Goal: Use online tool/utility: Utilize a website feature to perform a specific function

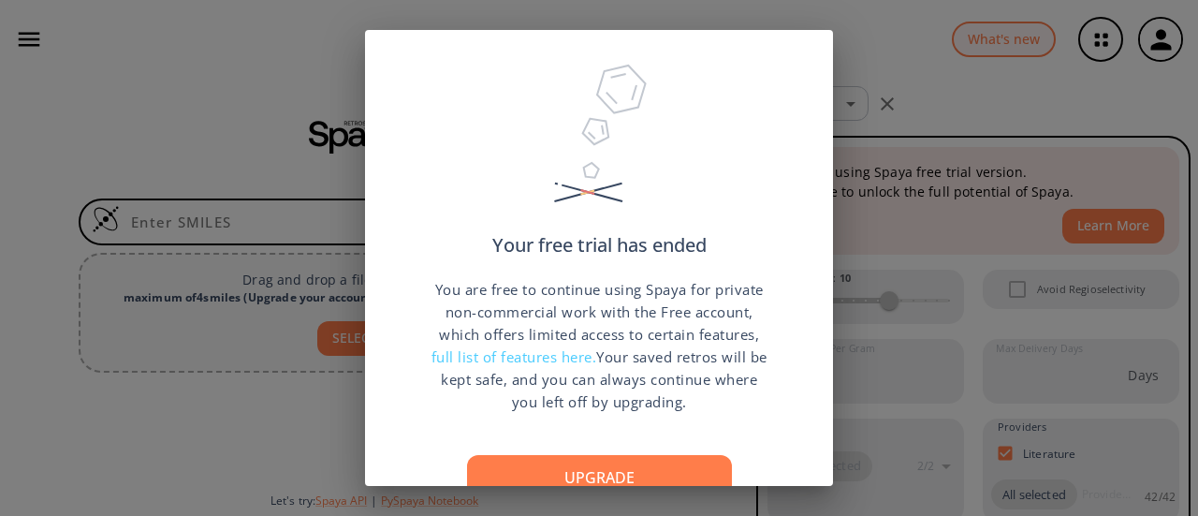
scroll to position [137, 0]
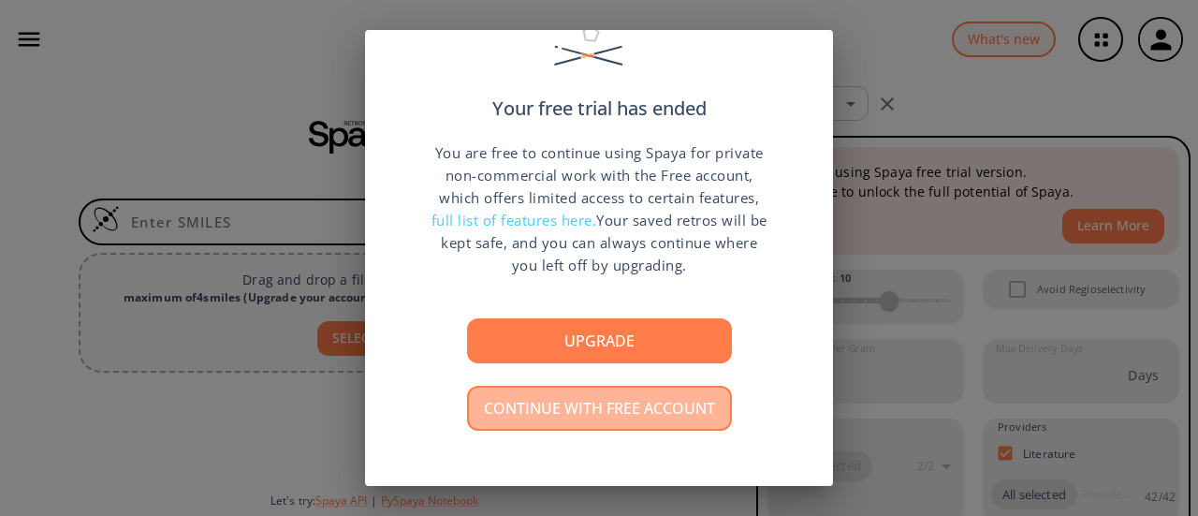
click at [629, 422] on button "Continue with free account" at bounding box center [599, 408] width 265 height 45
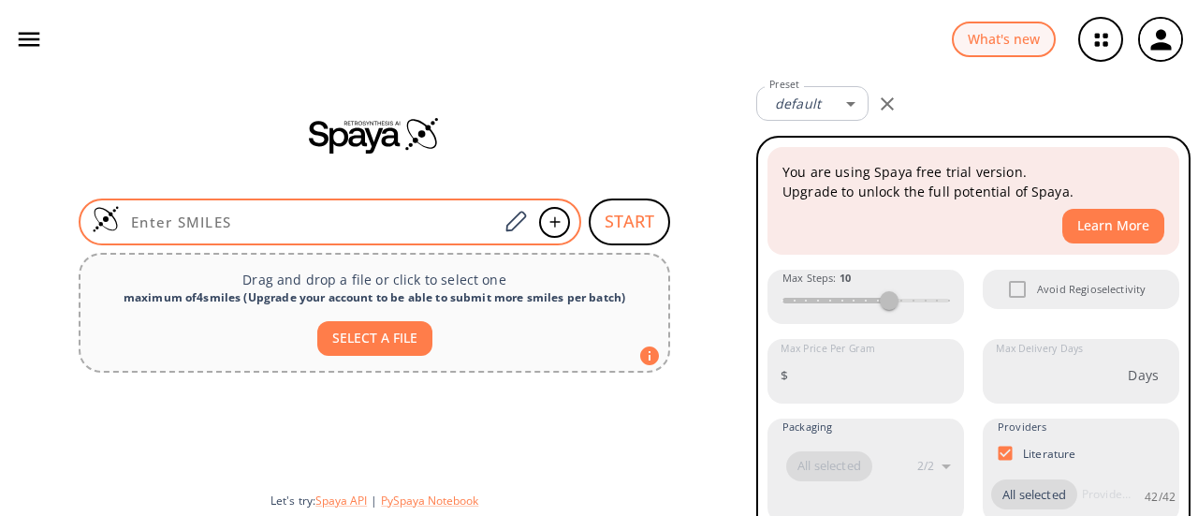
click at [436, 215] on input at bounding box center [309, 221] width 378 height 19
paste input "O=C(OCC)C(C1=CSC(NC=O)=N1)=O"
type input "O=C(OCC)C(C1=CSC(NC=O)=N1)=O"
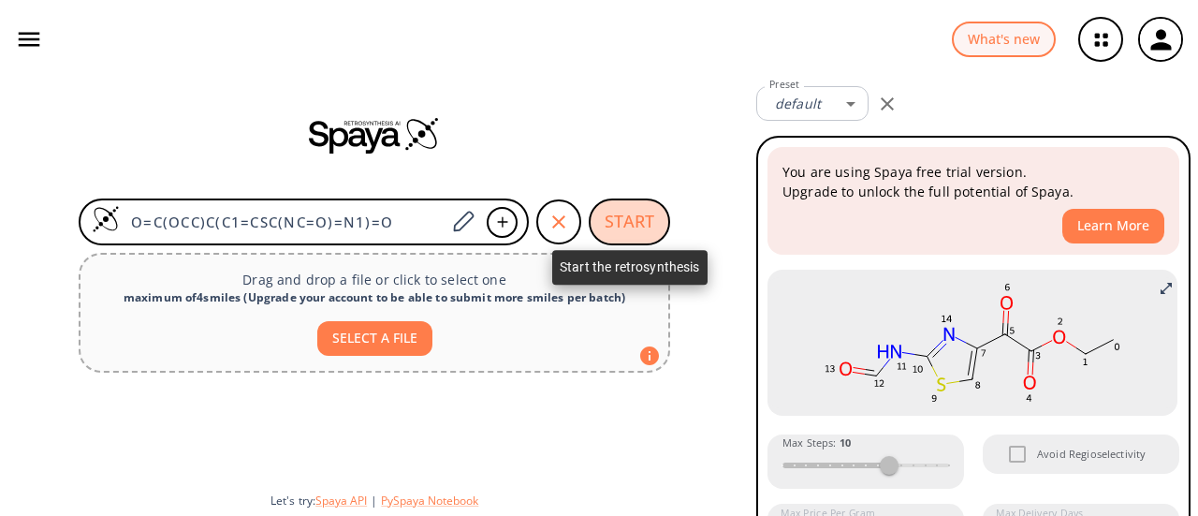
click at [640, 226] on button "START" at bounding box center [629, 221] width 81 height 47
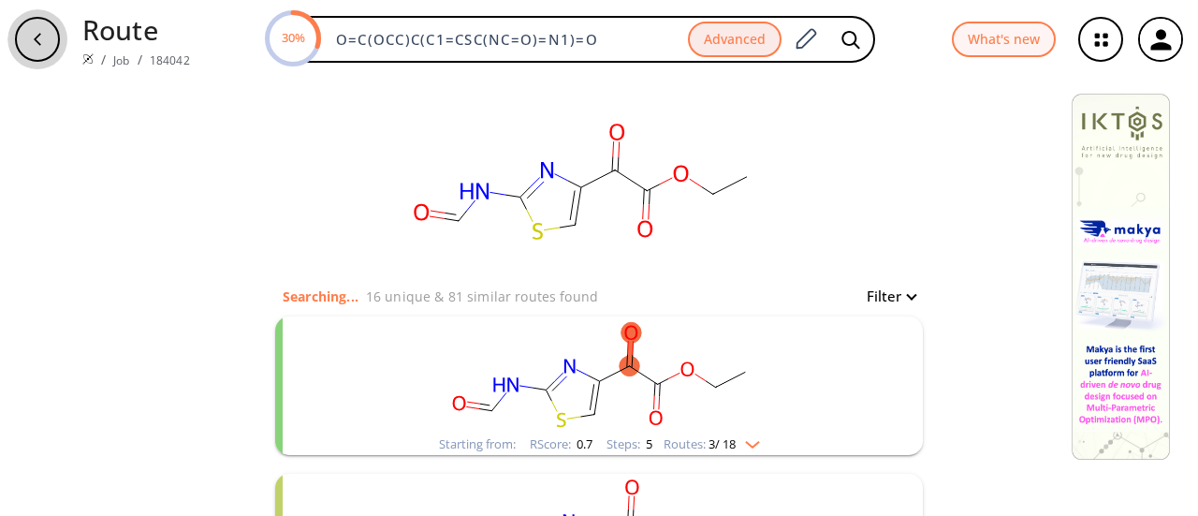
click at [41, 33] on icon "button" at bounding box center [37, 39] width 15 height 15
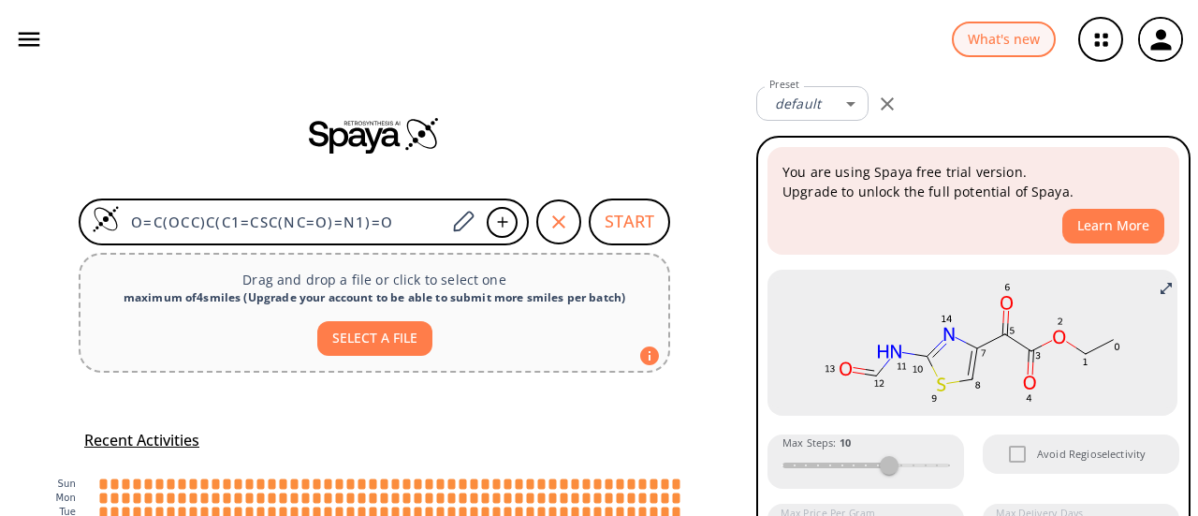
drag, startPoint x: 400, startPoint y: 214, endPoint x: 24, endPoint y: 246, distance: 376.7
click at [24, 246] on div "O=C(OCC)C(C1=CSC(NC=O)=N1)=O START Drag and drop a file or click to select one …" at bounding box center [374, 383] width 749 height 608
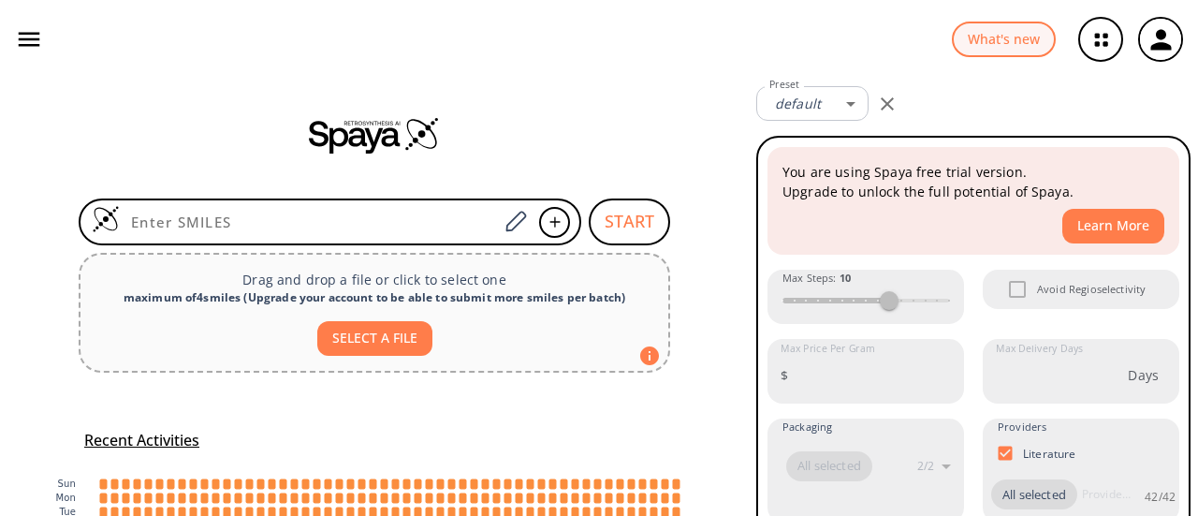
paste input "O=C(OCC)C(C1=CSC(N)=N1)=O"
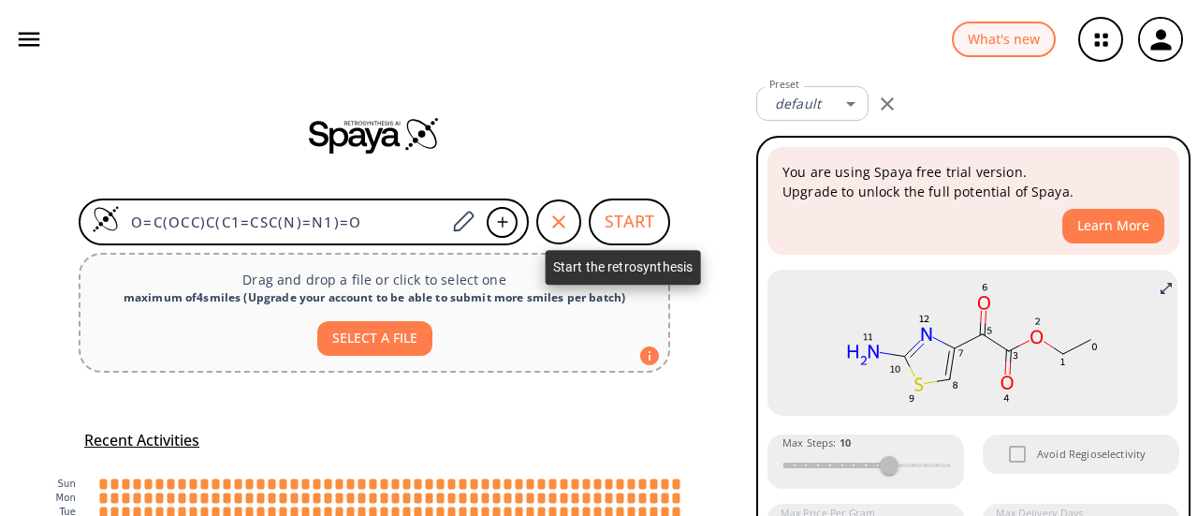
type input "O=C(OCC)C(C1=CSC(N)=N1)=O"
click at [620, 219] on button "START" at bounding box center [629, 221] width 81 height 47
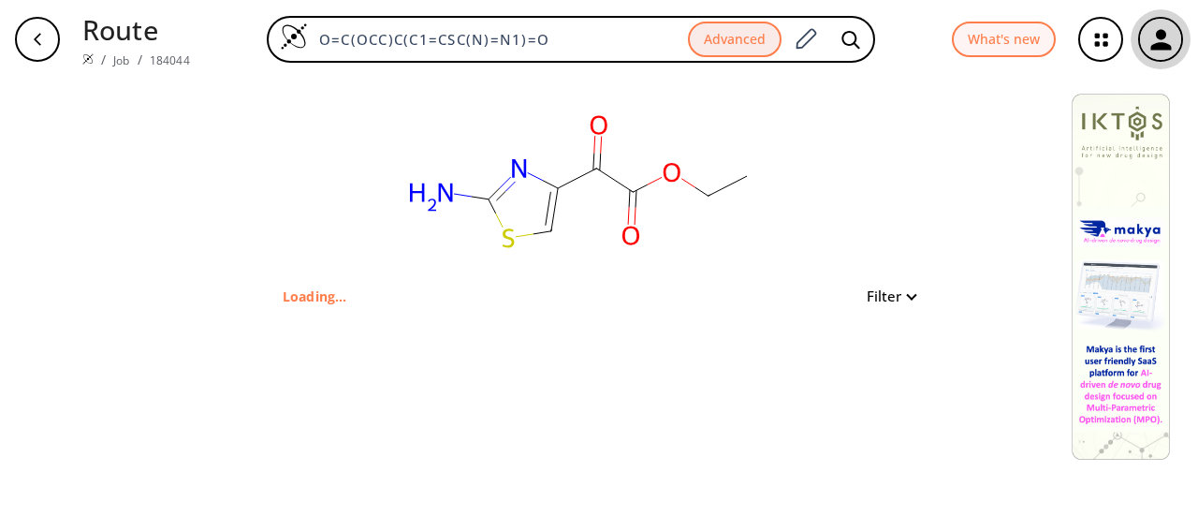
click at [1165, 44] on icon "button" at bounding box center [1160, 39] width 21 height 21
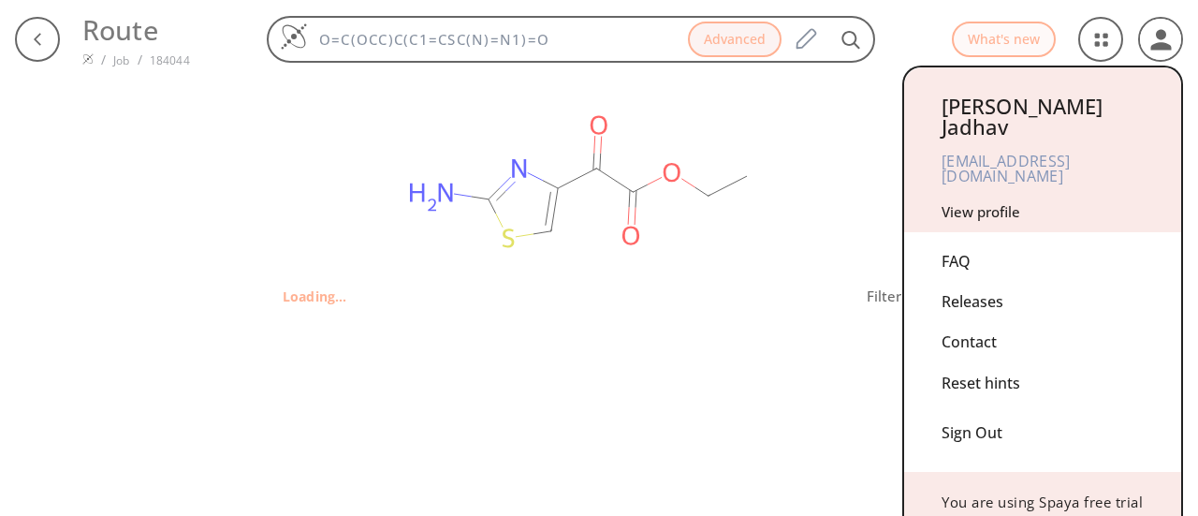
click at [1106, 35] on div at bounding box center [599, 258] width 1198 height 516
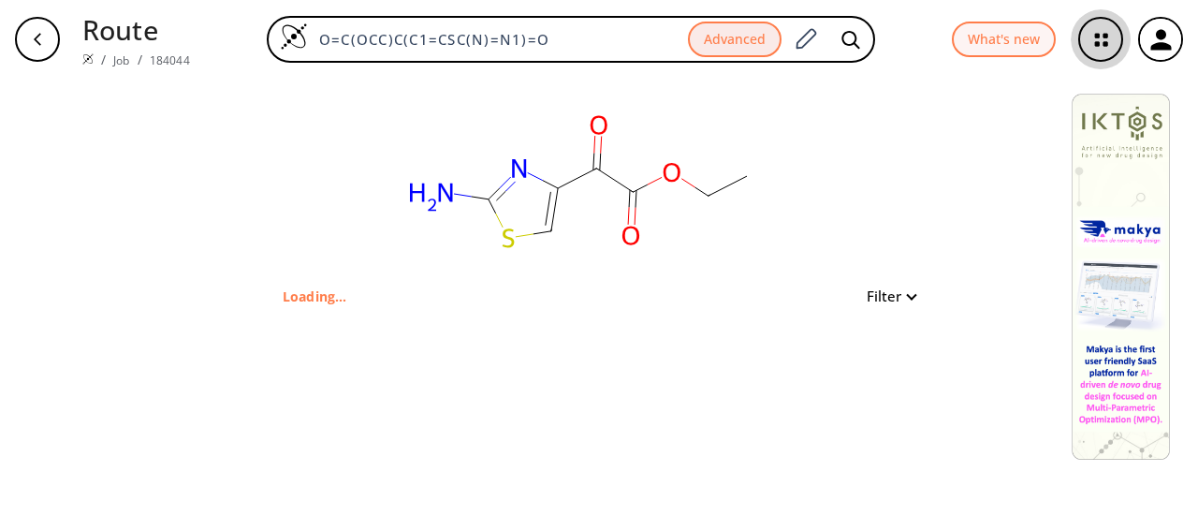
click at [1106, 35] on icon "button" at bounding box center [1101, 40] width 12 height 12
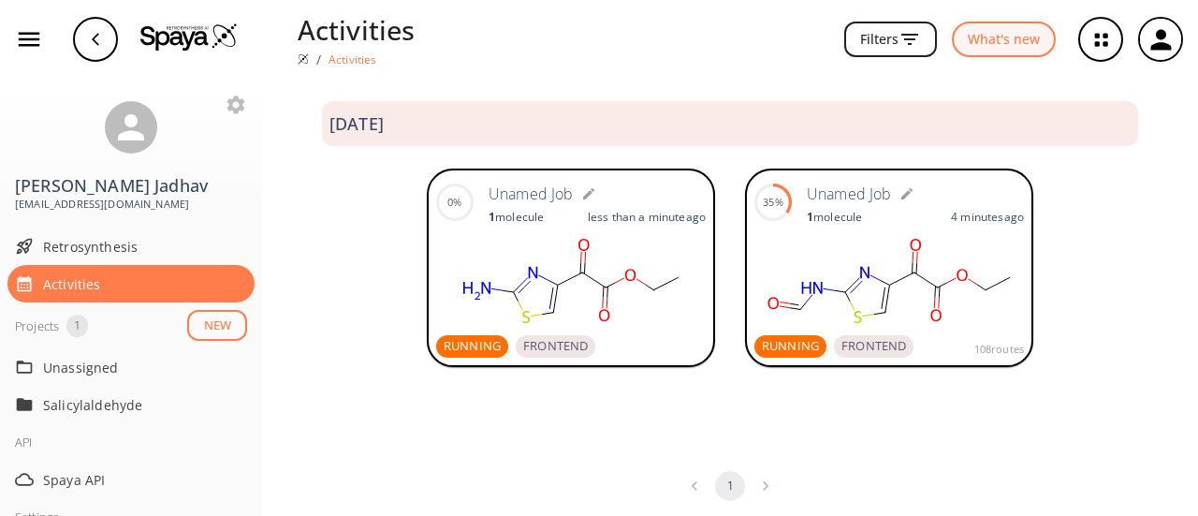
click at [671, 234] on icon at bounding box center [571, 281] width 270 height 94
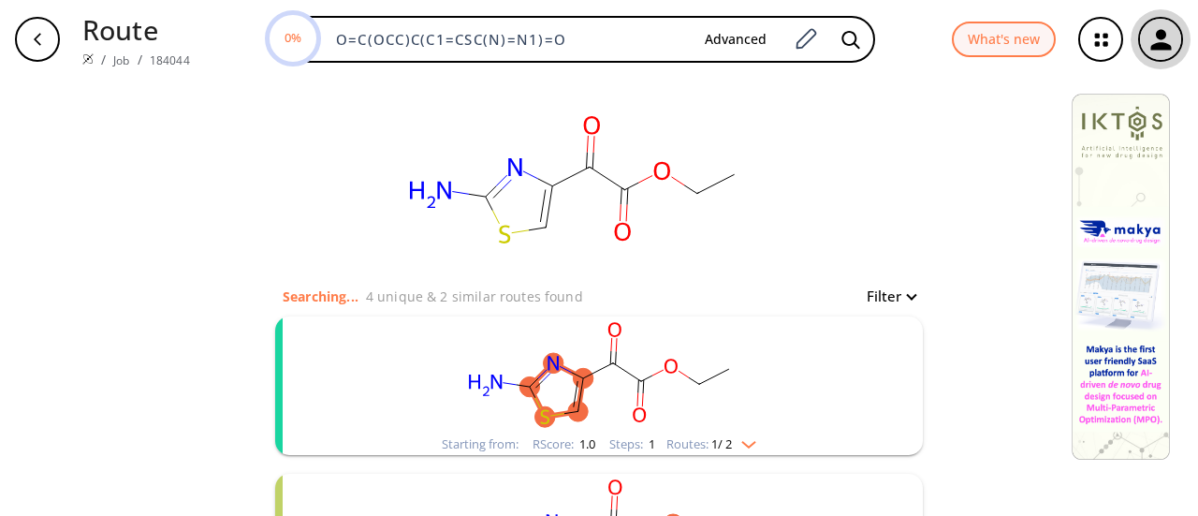
click at [1161, 37] on icon "button" at bounding box center [1160, 39] width 21 height 21
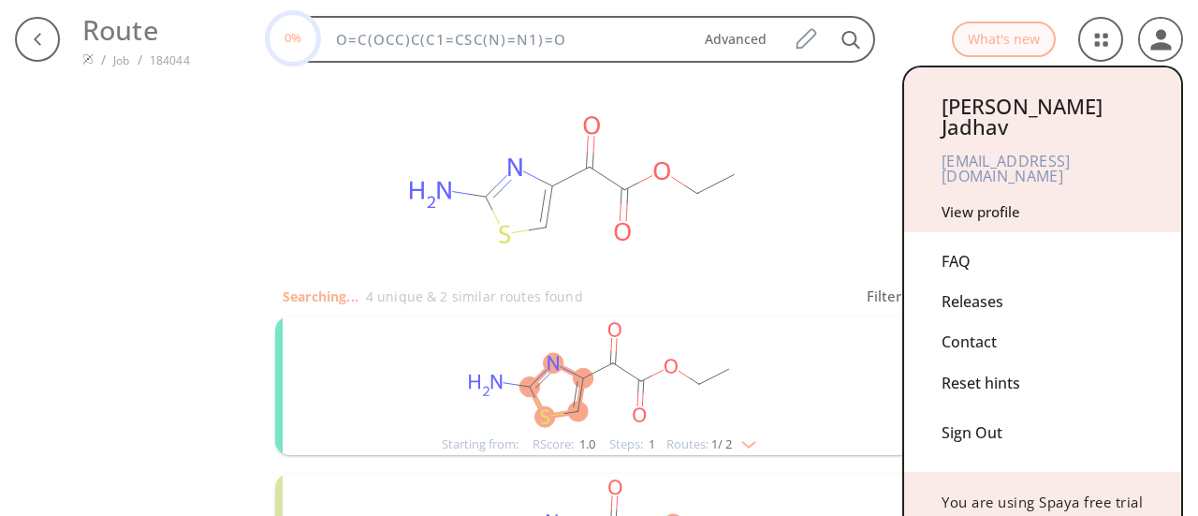
click at [1099, 30] on div at bounding box center [599, 258] width 1198 height 516
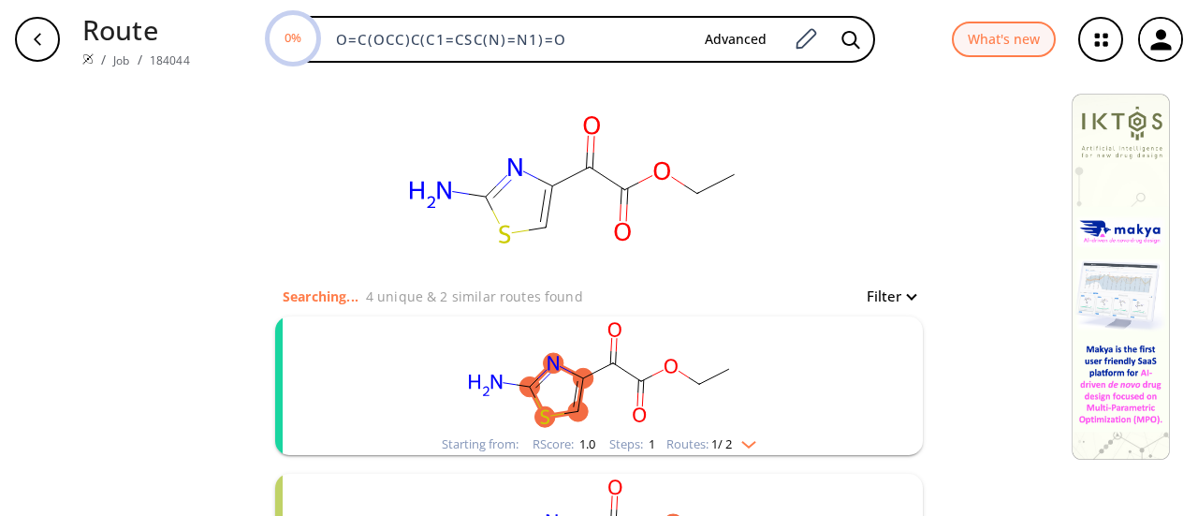
click at [1099, 30] on icon "button" at bounding box center [1101, 40] width 50 height 50
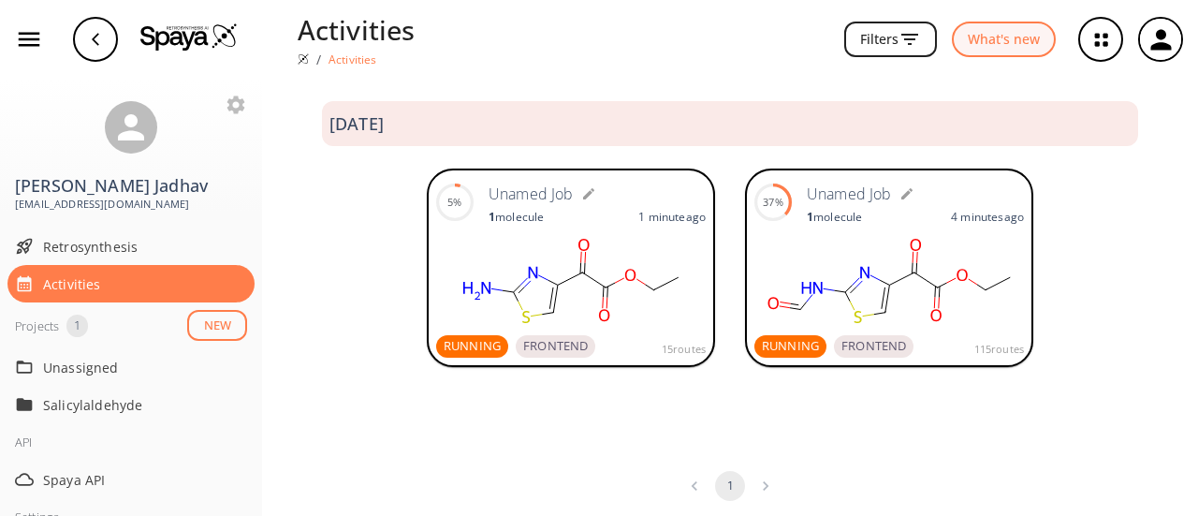
click at [638, 239] on rect at bounding box center [571, 281] width 270 height 94
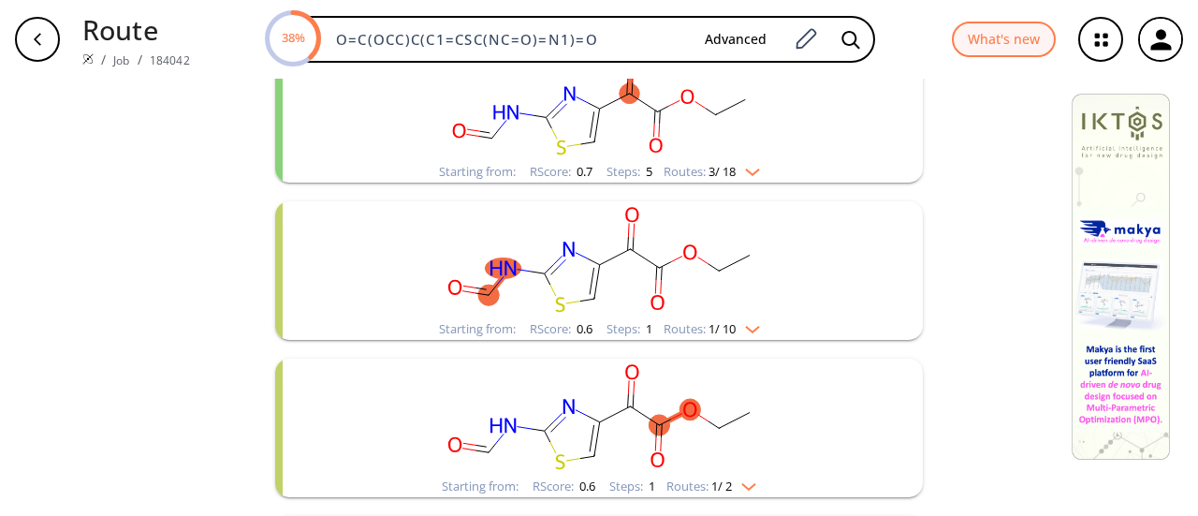
scroll to position [273, 0]
click at [758, 327] on div "Starting from: RScore : 0.6 Steps : 1 Routes: 1 / 10" at bounding box center [599, 328] width 349 height 22
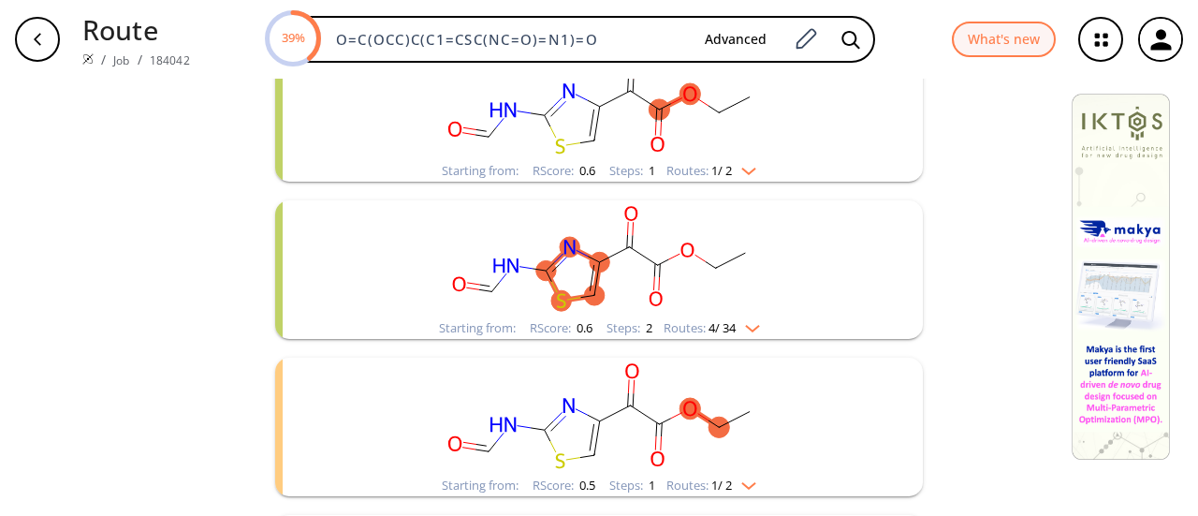
scroll to position [776, 0]
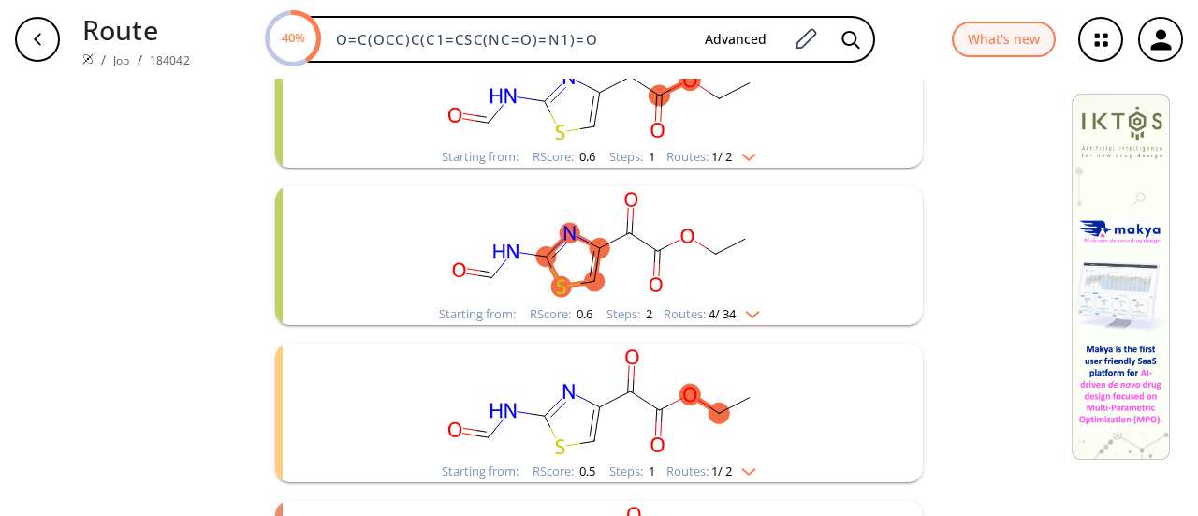
click at [749, 304] on img "clusters" at bounding box center [748, 310] width 24 height 15
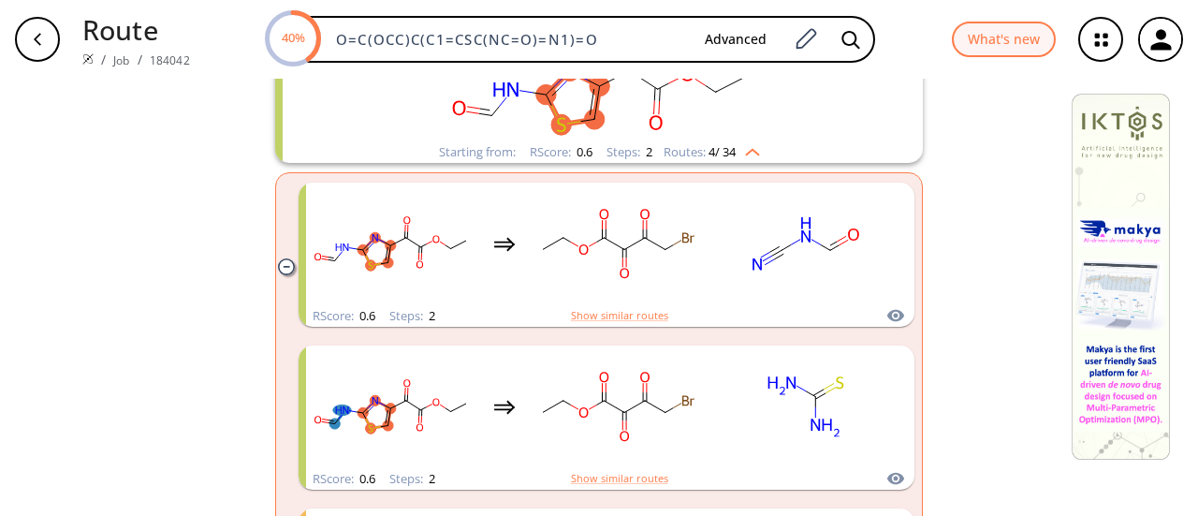
scroll to position [939, 0]
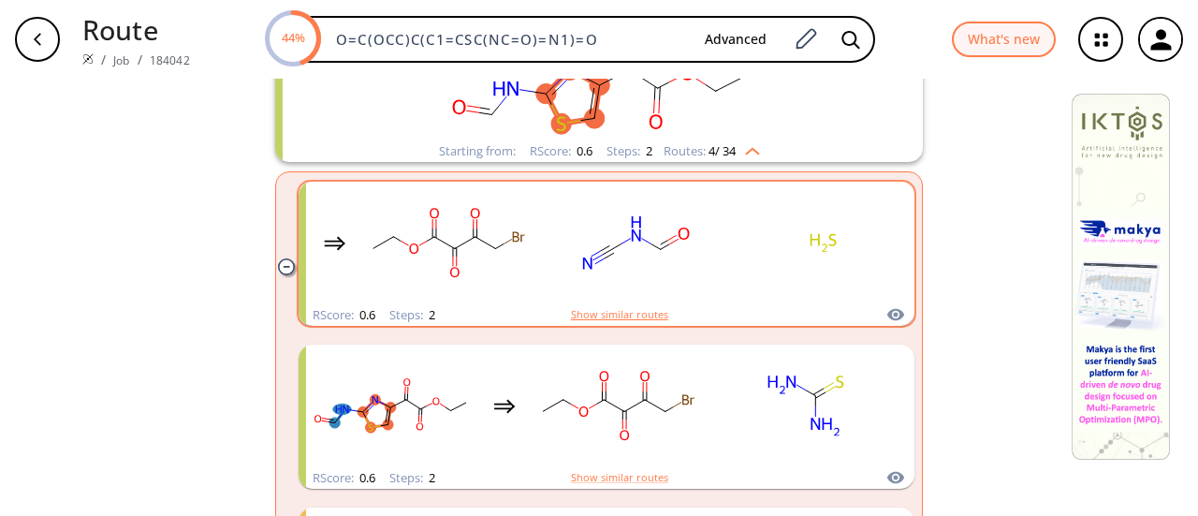
click at [639, 316] on button "Show similar routes" at bounding box center [619, 314] width 97 height 17
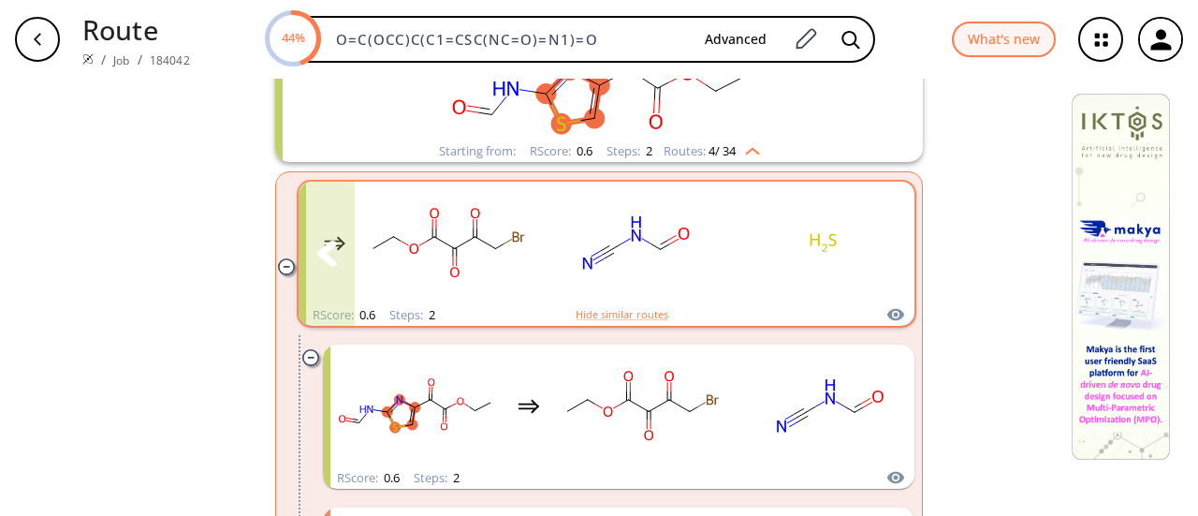
click at [667, 252] on rect "clusters" at bounding box center [636, 242] width 168 height 117
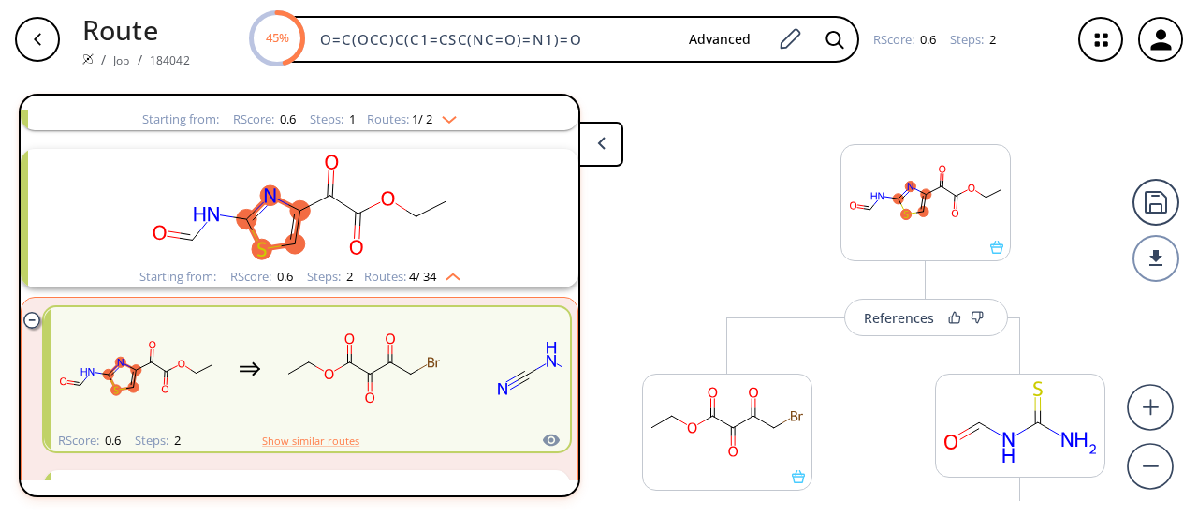
scroll to position [32, 0]
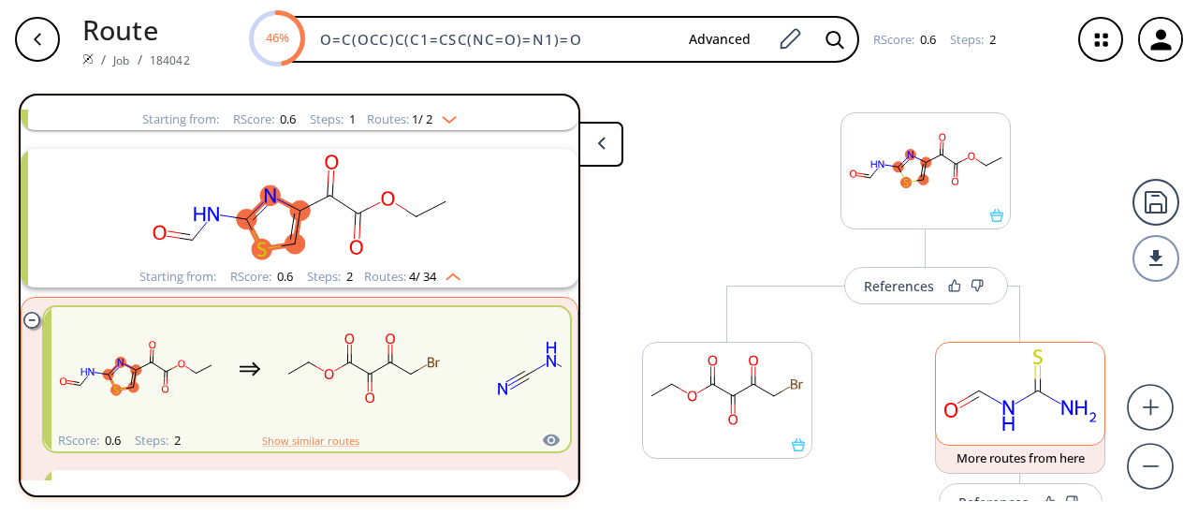
click at [985, 425] on rect at bounding box center [1020, 390] width 168 height 95
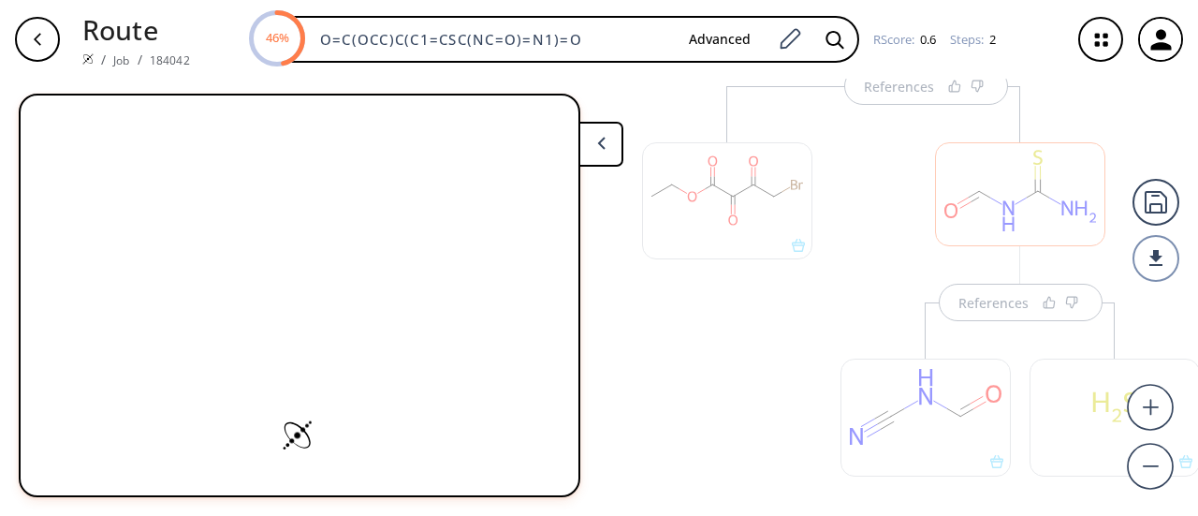
scroll to position [238, 0]
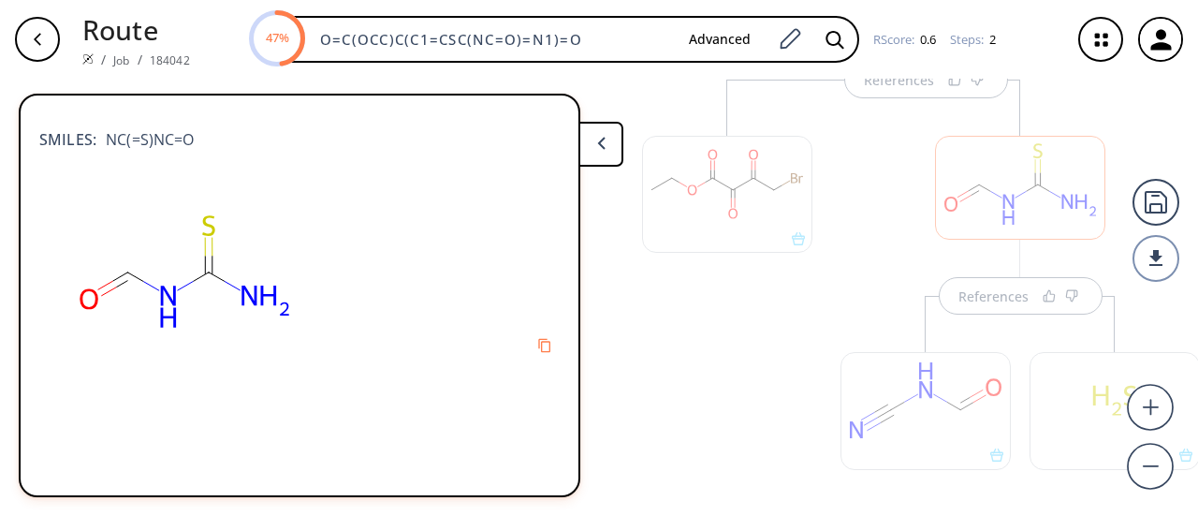
click at [939, 418] on div at bounding box center [926, 410] width 170 height 117
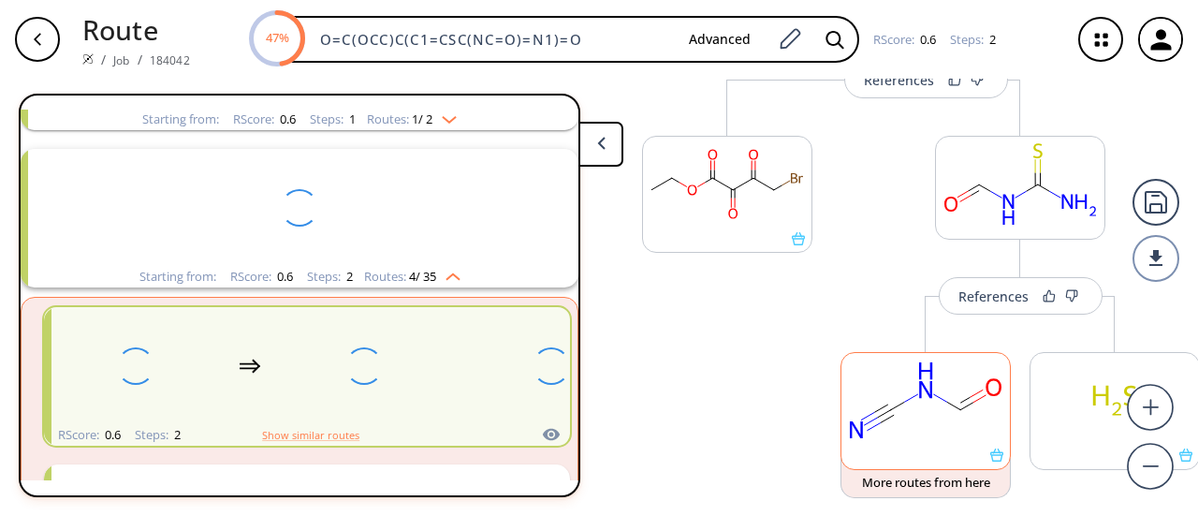
click at [939, 418] on rect at bounding box center [926, 400] width 168 height 95
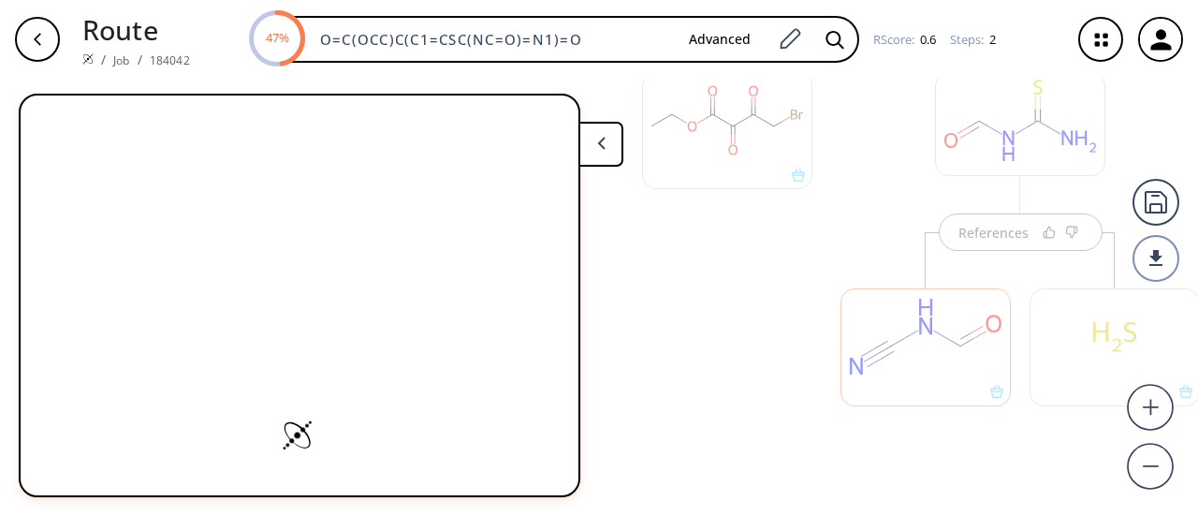
scroll to position [316, 0]
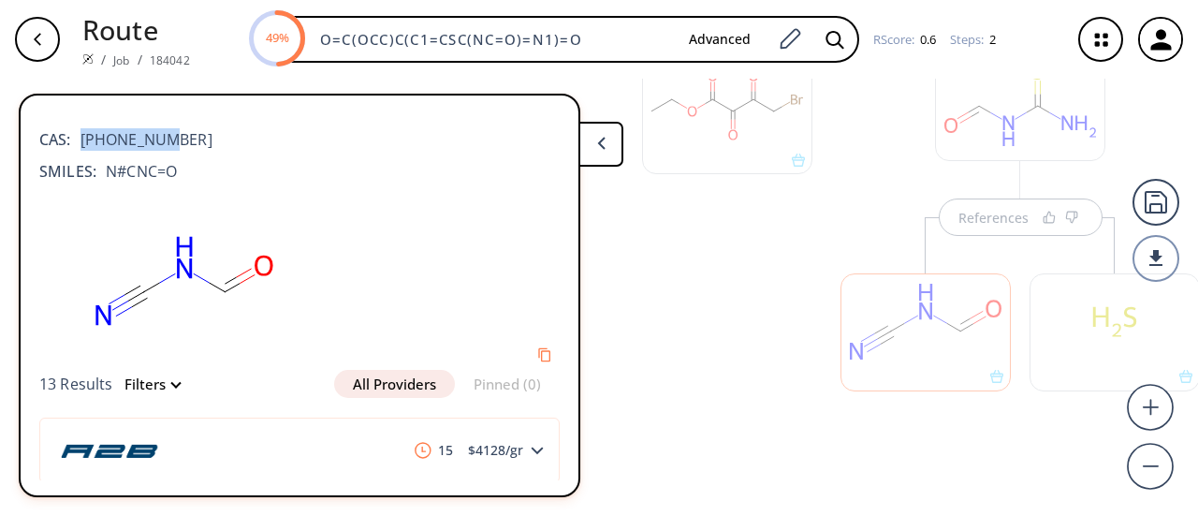
drag, startPoint x: 84, startPoint y: 139, endPoint x: 185, endPoint y: 136, distance: 101.2
click at [185, 136] on div "CAS: 71675-63-3" at bounding box center [299, 130] width 520 height 41
copy span "71675-63-3"
click at [36, 37] on icon "button" at bounding box center [37, 39] width 15 height 15
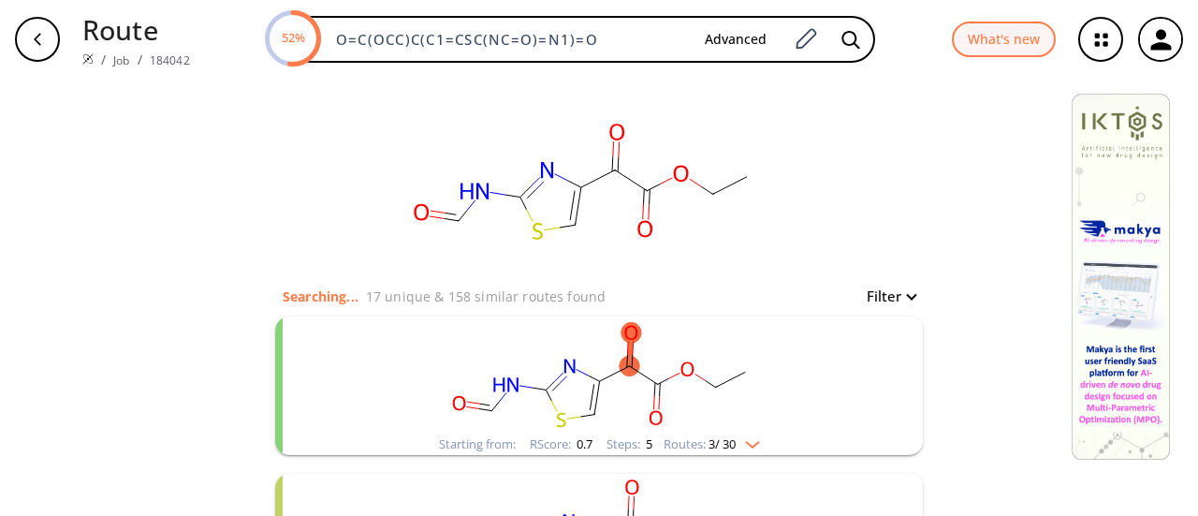
scroll to position [139, 0]
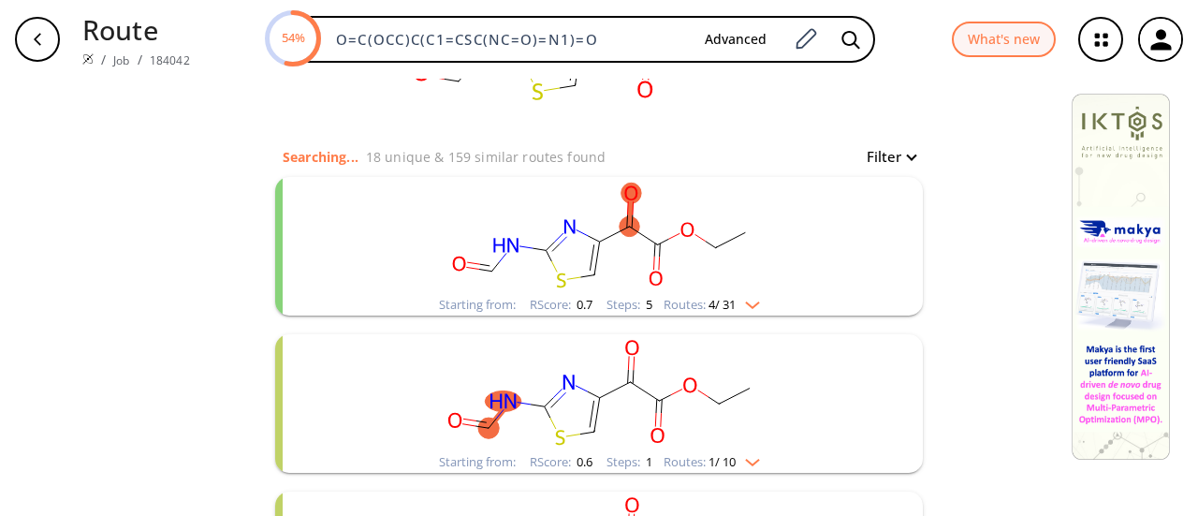
click at [754, 302] on img "clusters" at bounding box center [748, 301] width 24 height 15
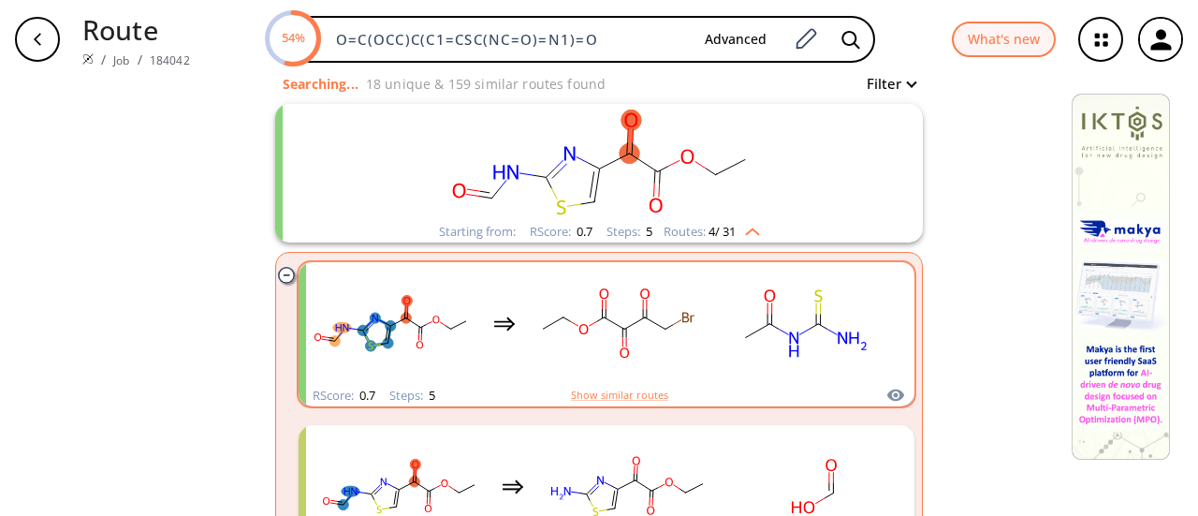
scroll to position [242, 0]
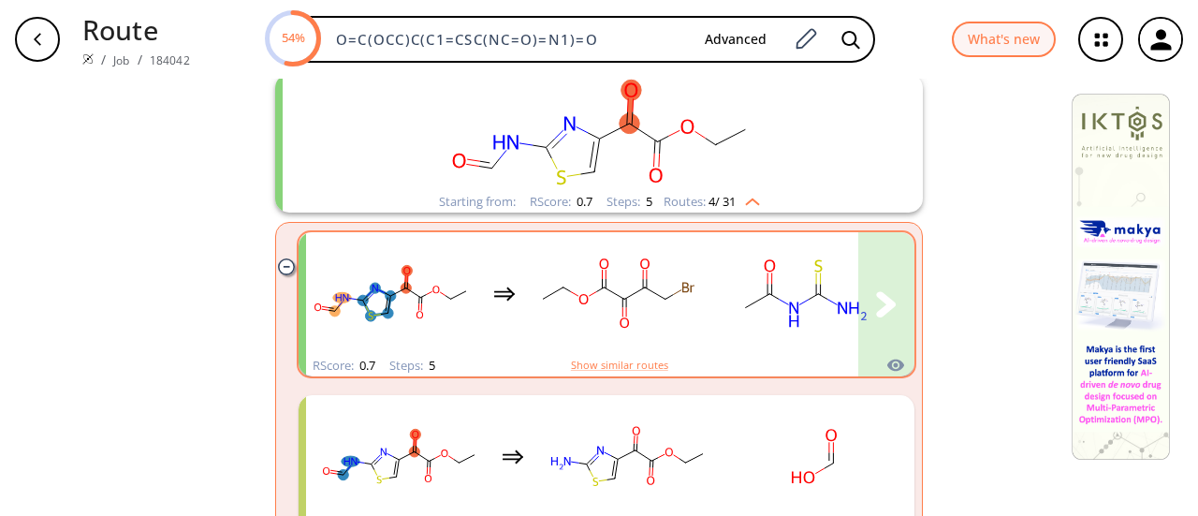
click at [652, 340] on rect "clusters" at bounding box center [619, 293] width 168 height 117
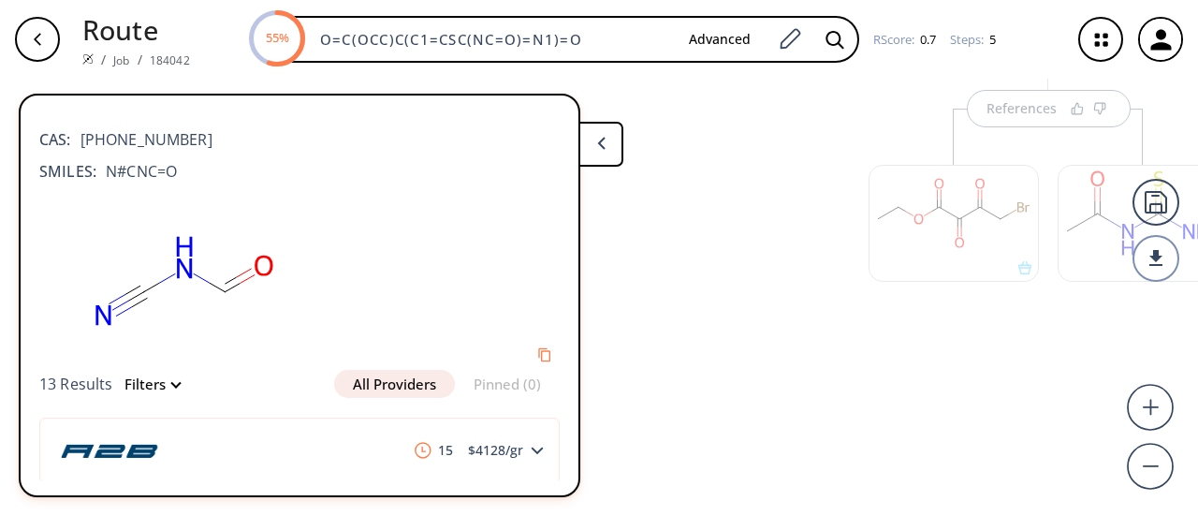
scroll to position [0, 98]
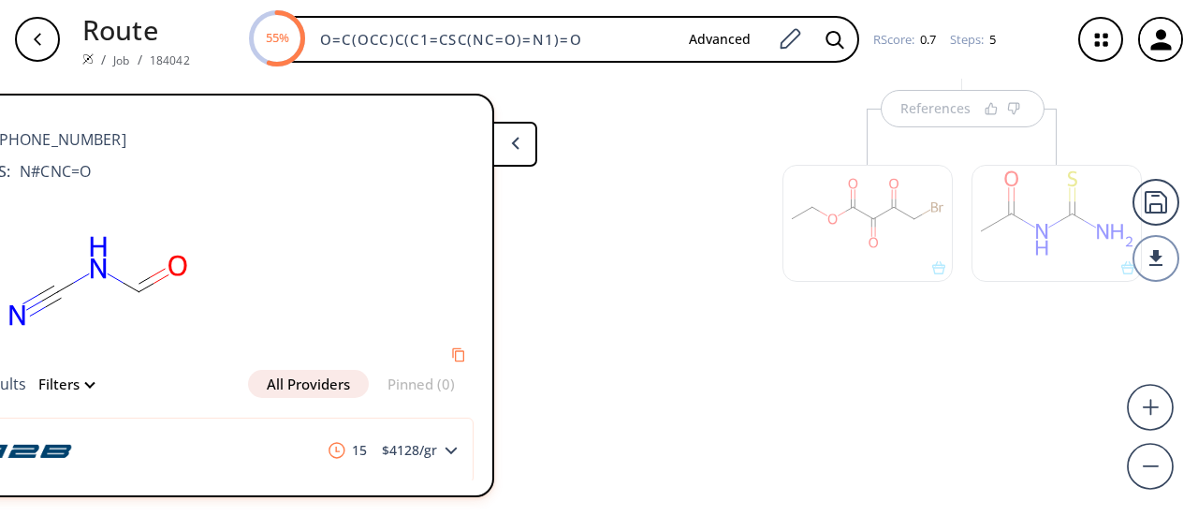
click at [1045, 210] on div at bounding box center [1057, 223] width 170 height 117
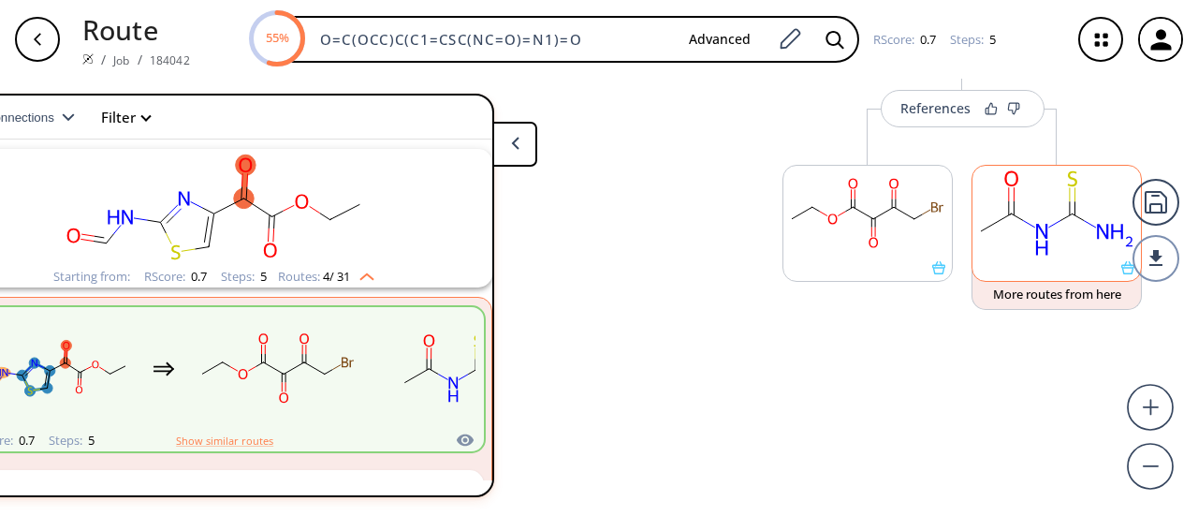
click at [1061, 216] on rect at bounding box center [1057, 213] width 168 height 95
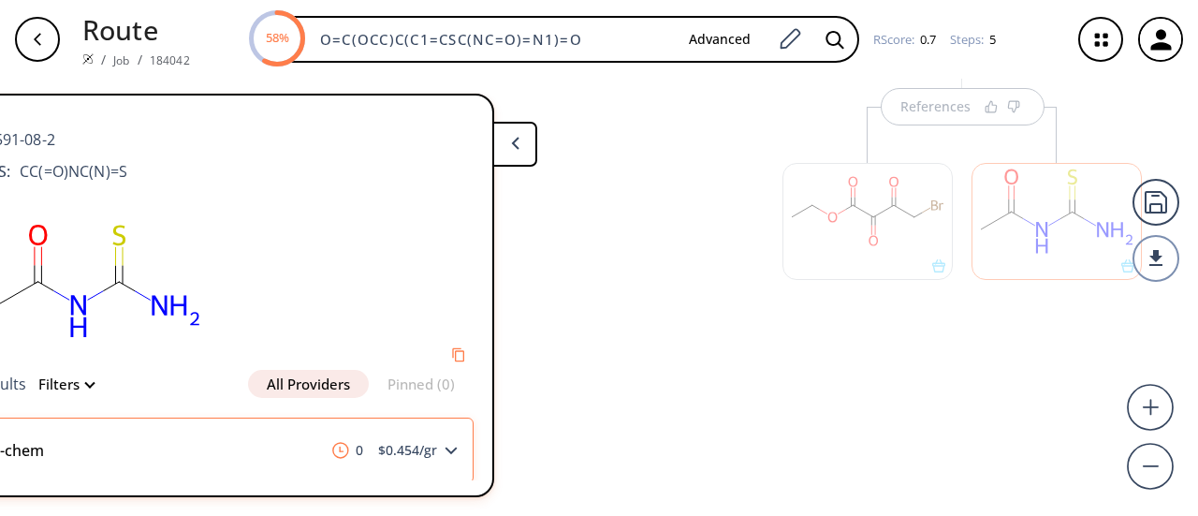
scroll to position [0, 0]
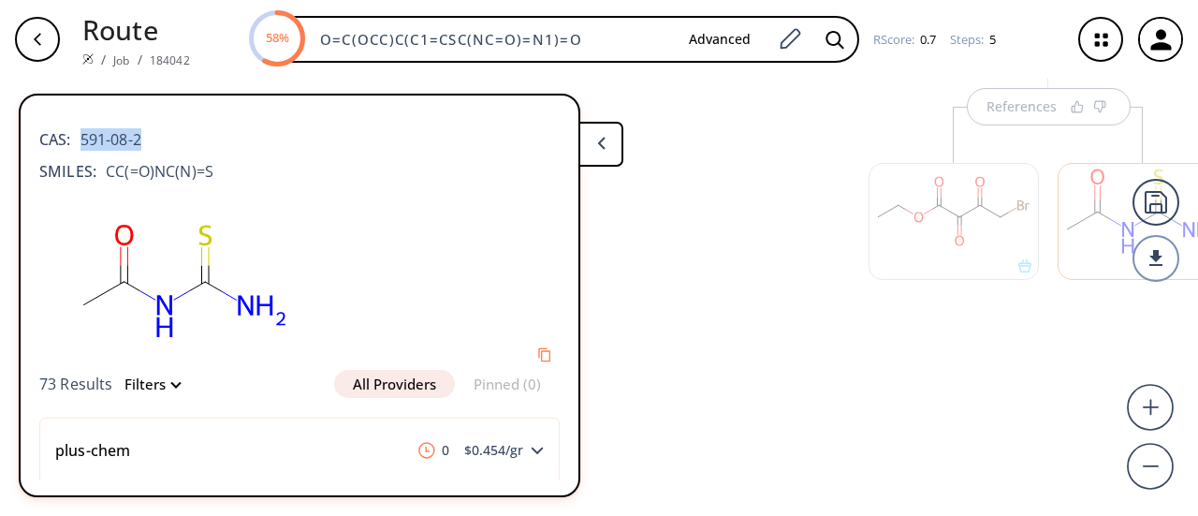
drag, startPoint x: 80, startPoint y: 138, endPoint x: 161, endPoint y: 138, distance: 81.4
click at [161, 138] on div "CAS: 591-08-2" at bounding box center [299, 130] width 520 height 41
click at [905, 242] on div at bounding box center [954, 221] width 170 height 117
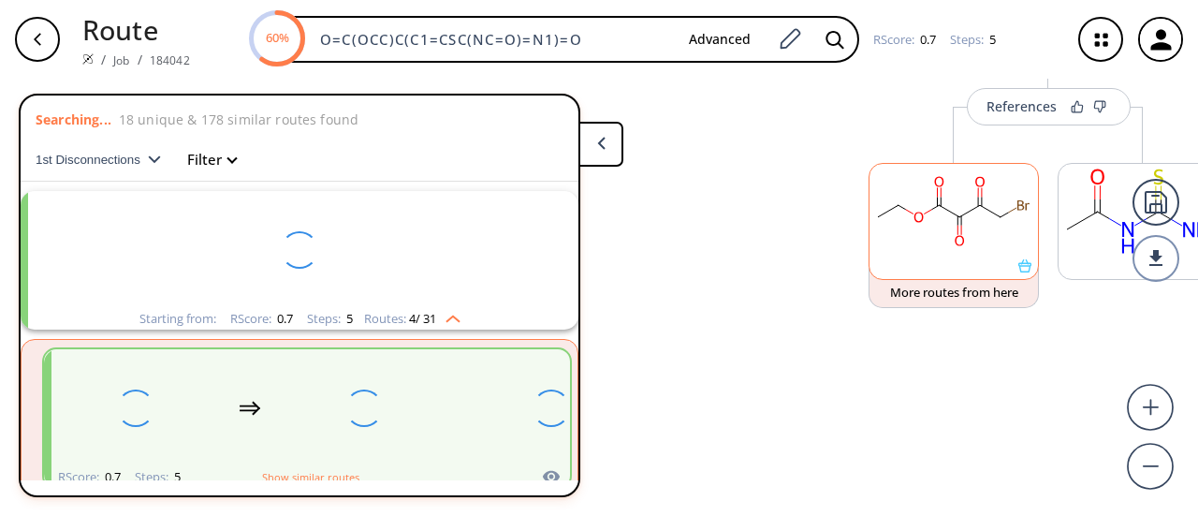
scroll to position [42, 0]
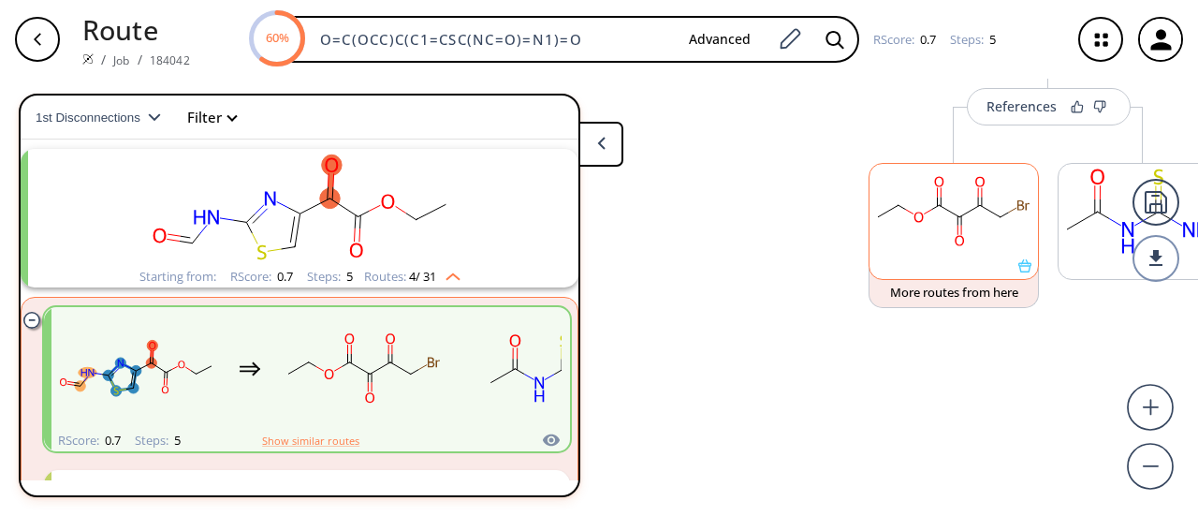
click at [1018, 202] on rect at bounding box center [954, 211] width 168 height 95
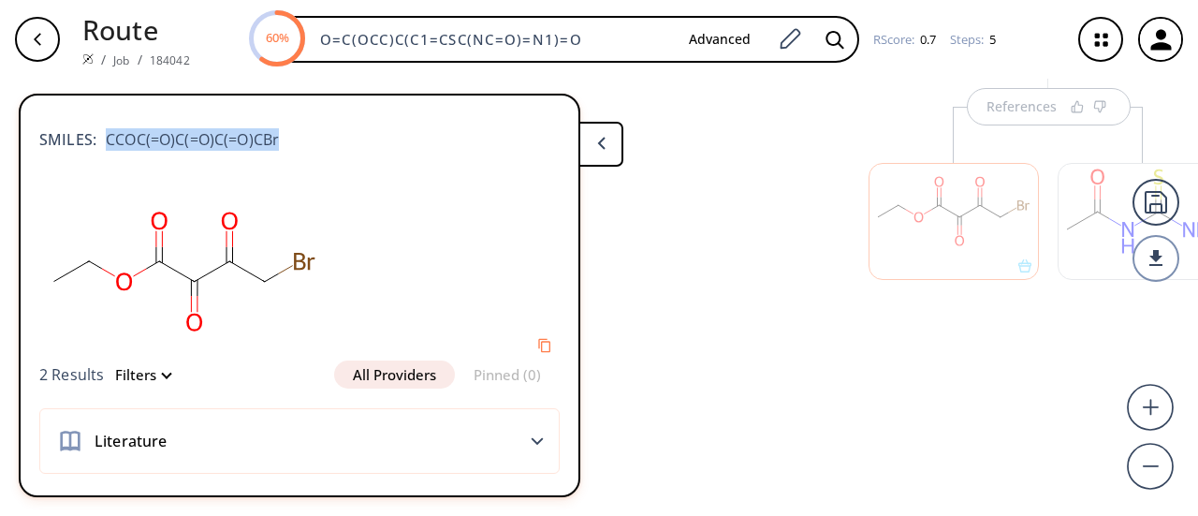
drag, startPoint x: 106, startPoint y: 139, endPoint x: 288, endPoint y: 131, distance: 182.7
click at [288, 131] on div "SMILES: CCOC(=O)C(=O)C(=O)CBr" at bounding box center [299, 130] width 520 height 41
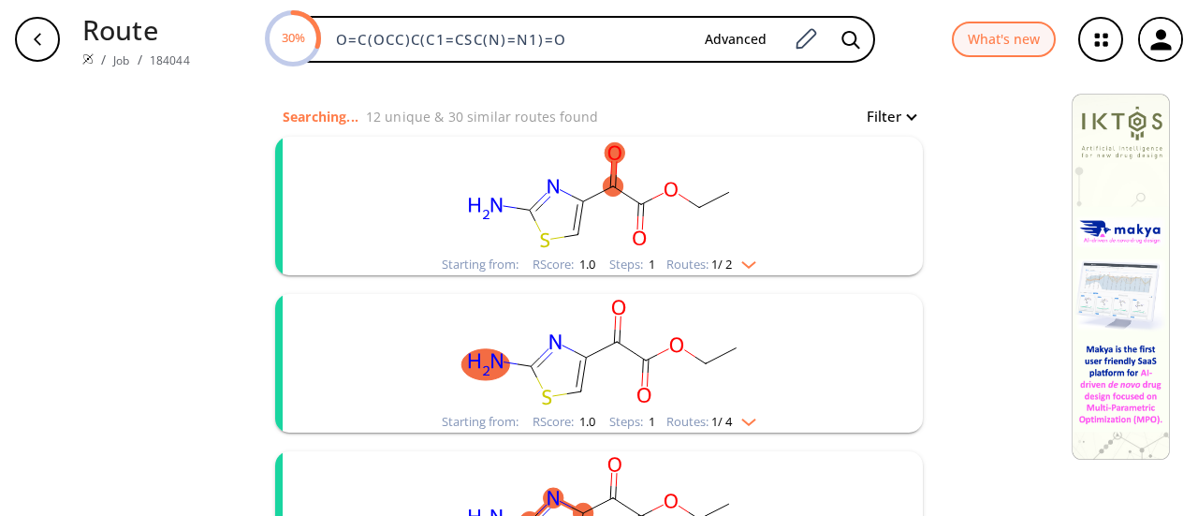
scroll to position [181, 0]
click at [743, 258] on img "clusters" at bounding box center [744, 260] width 24 height 15
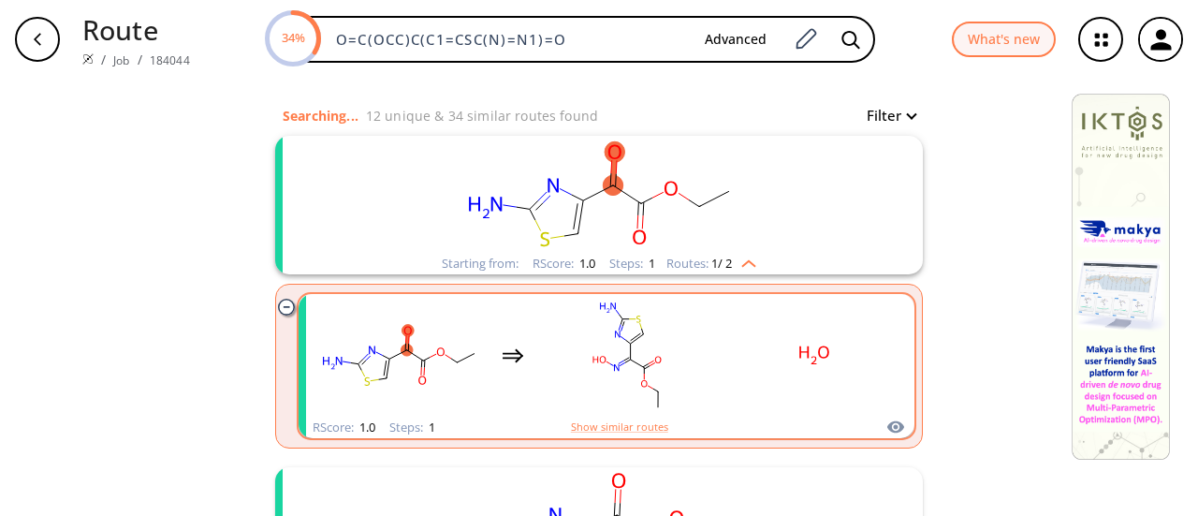
click at [698, 409] on rect "clusters" at bounding box center [627, 355] width 168 height 117
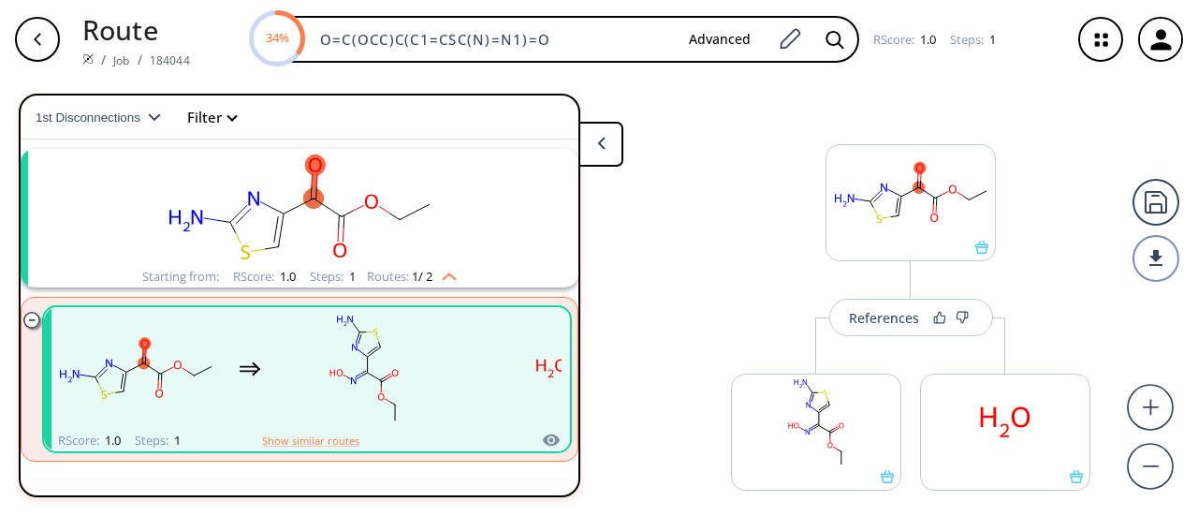
scroll to position [64, 0]
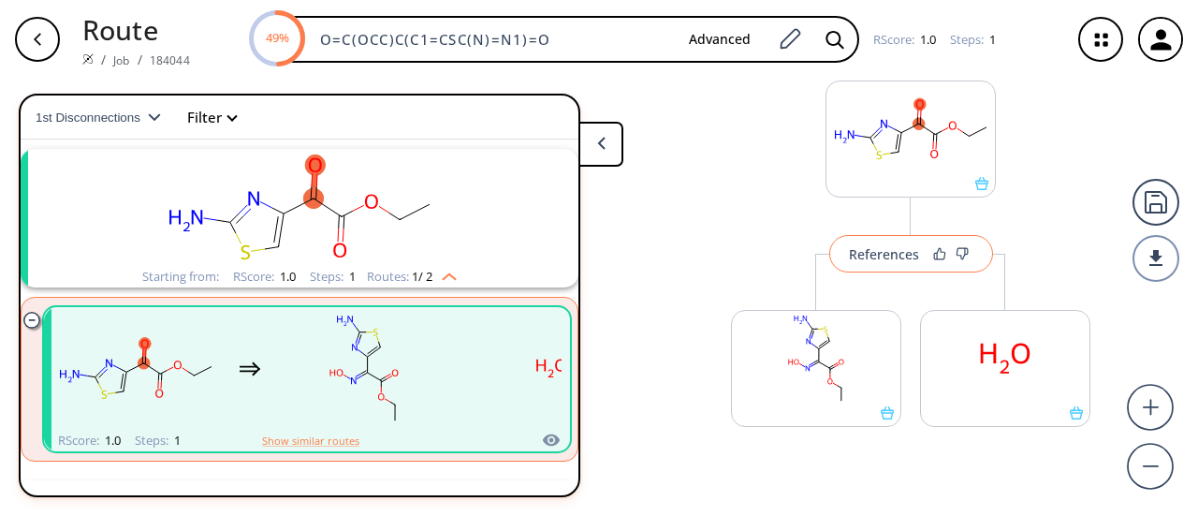
click at [882, 260] on div "References" at bounding box center [884, 254] width 70 height 12
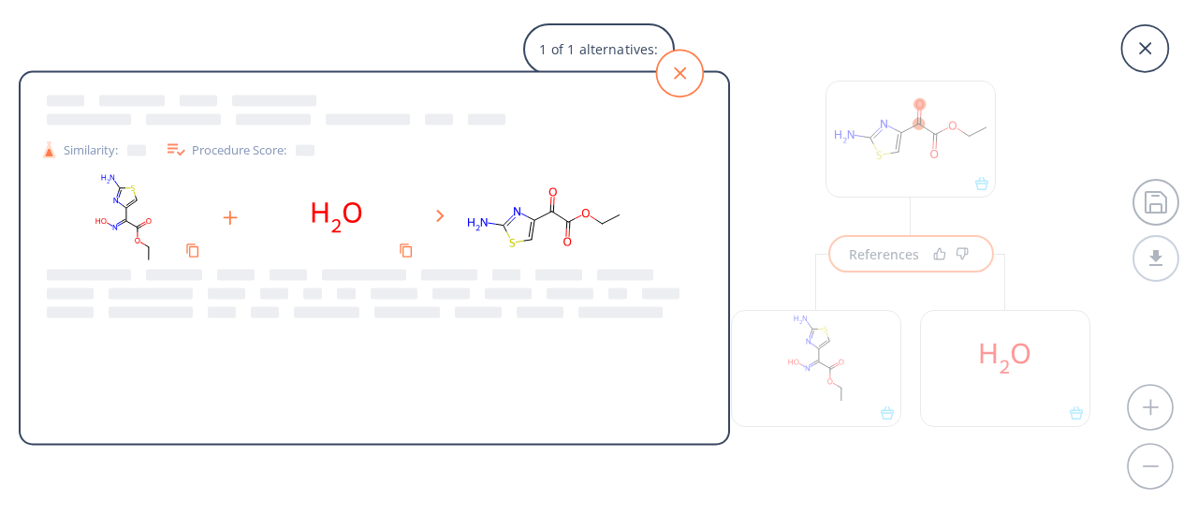
click at [678, 81] on icon at bounding box center [679, 73] width 47 height 47
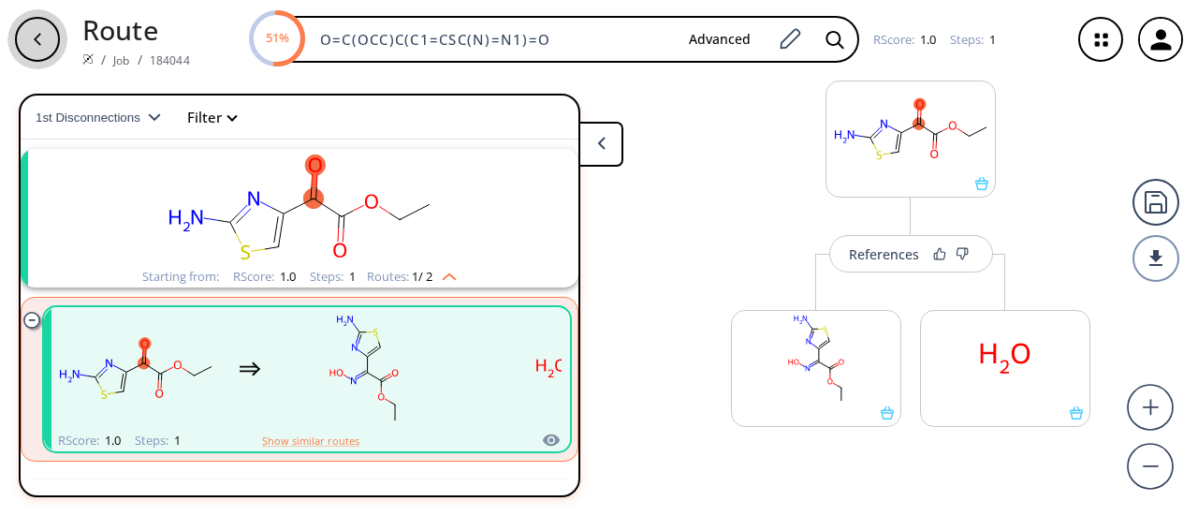
click at [32, 46] on icon "button" at bounding box center [37, 39] width 15 height 15
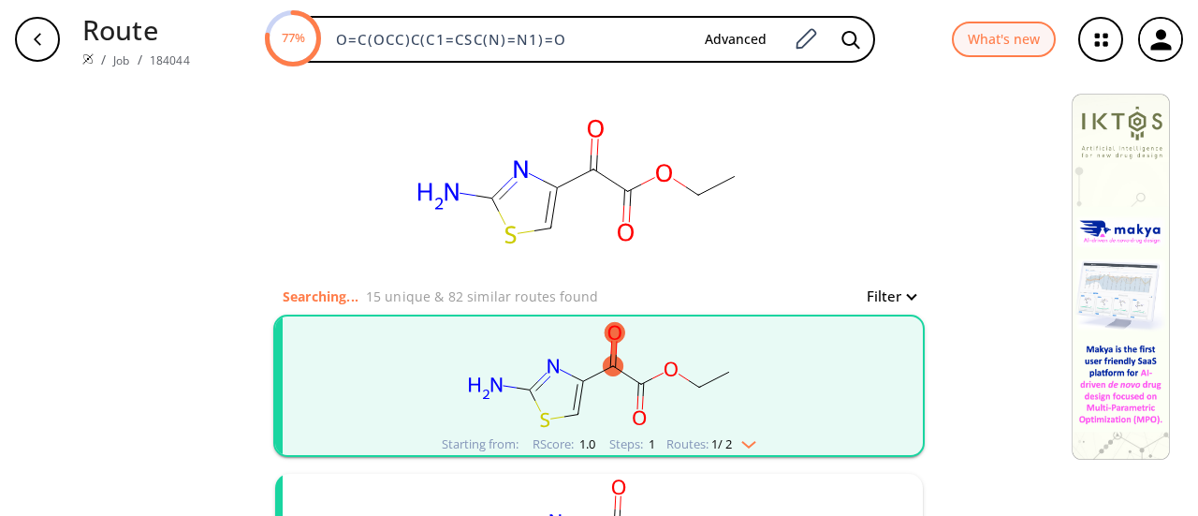
click at [749, 448] on div "Routes: 1 / 2" at bounding box center [711, 444] width 90 height 12
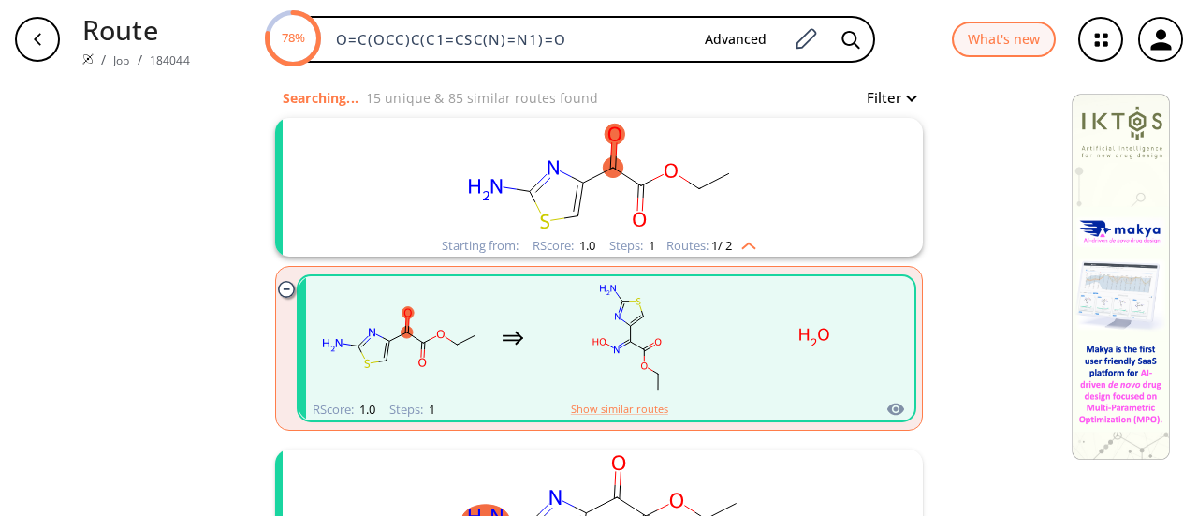
scroll to position [292, 0]
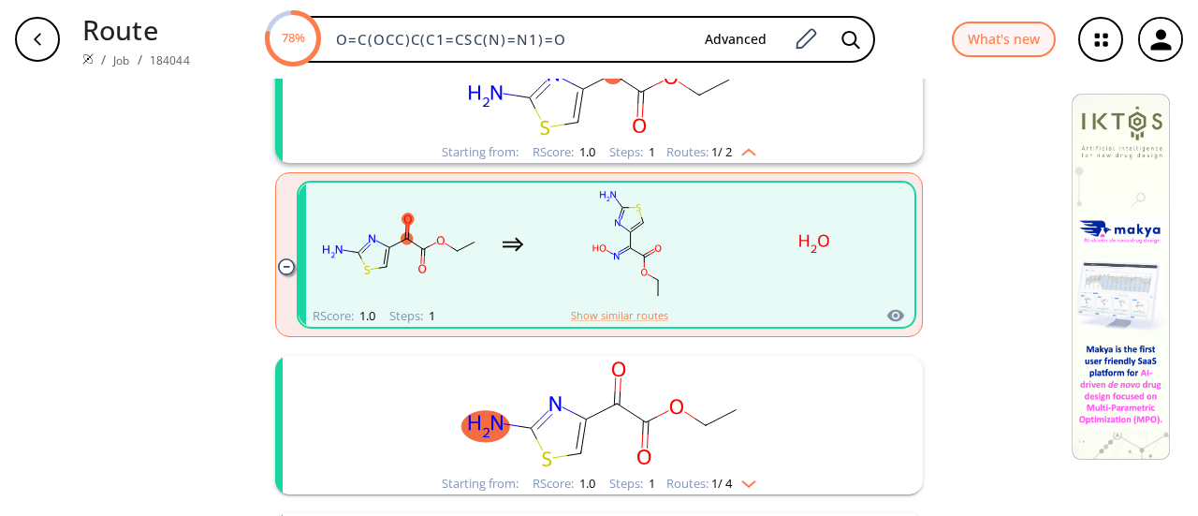
click at [513, 271] on div "clusters" at bounding box center [607, 244] width 584 height 123
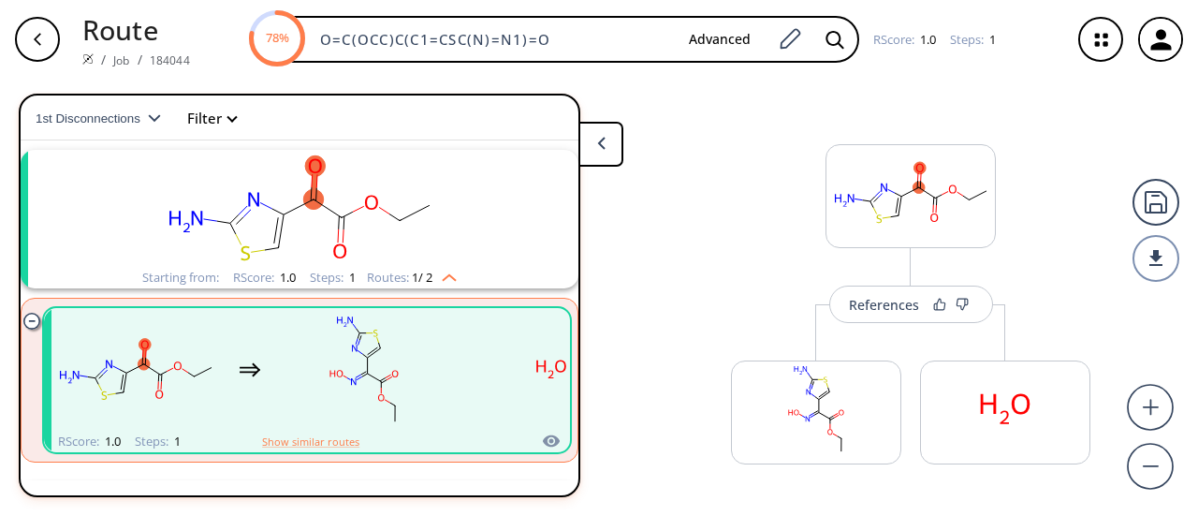
scroll to position [42, 0]
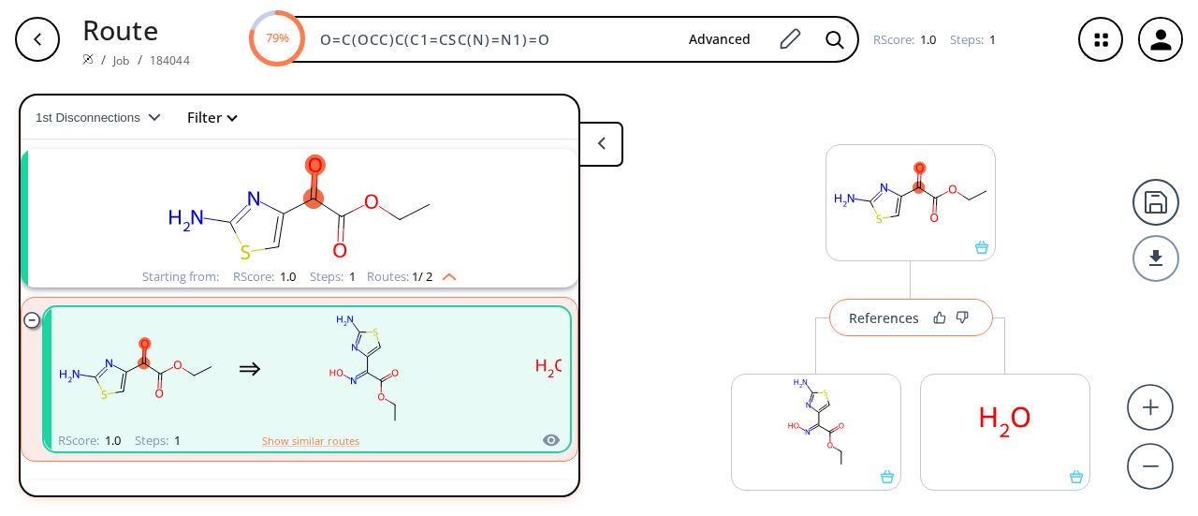
click at [900, 312] on div "References" at bounding box center [884, 318] width 70 height 12
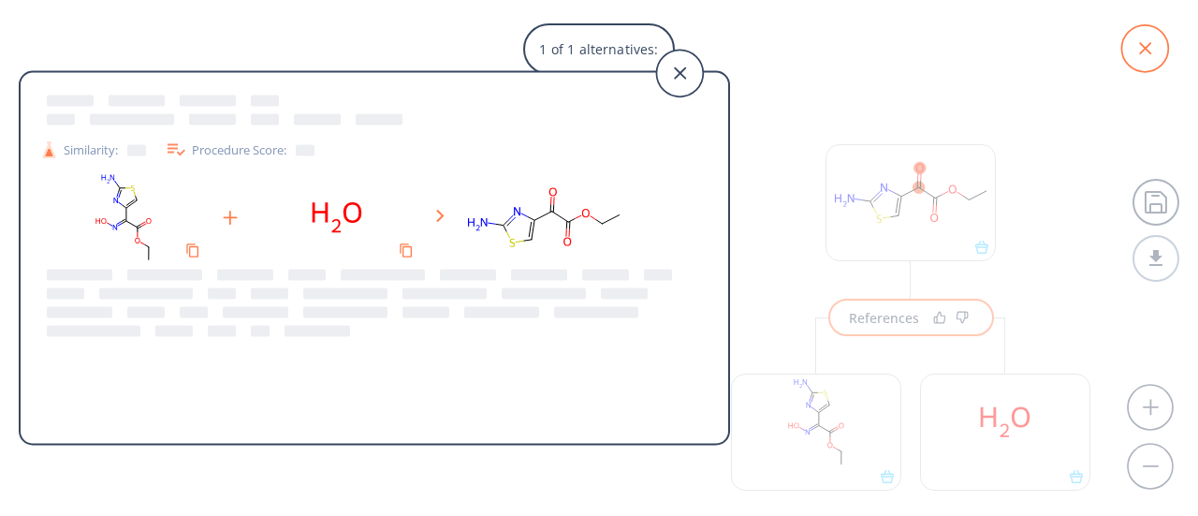
click at [1149, 46] on icon at bounding box center [1144, 48] width 47 height 47
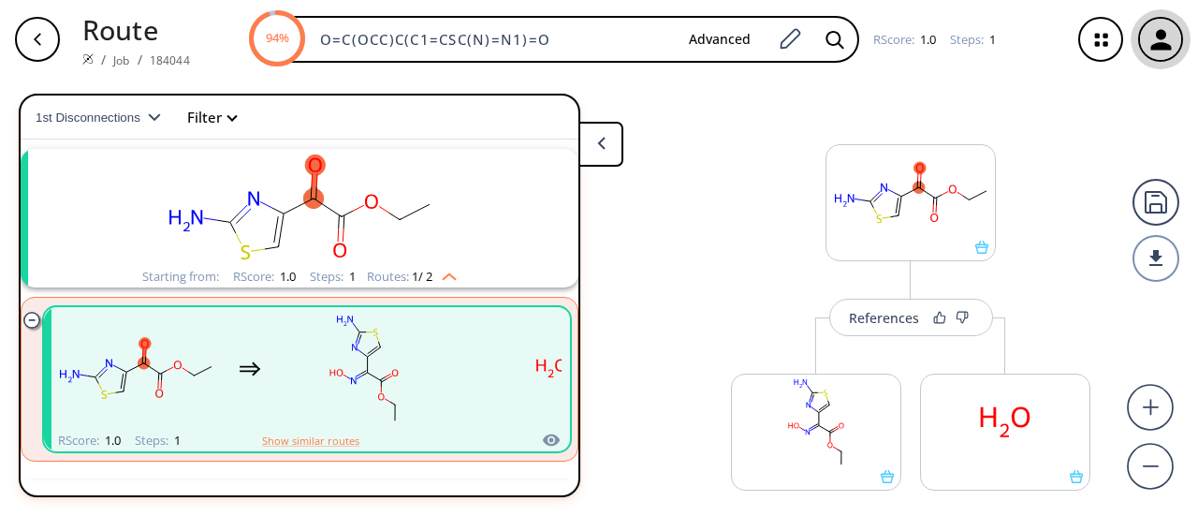
click at [1164, 51] on icon "button" at bounding box center [1161, 39] width 31 height 31
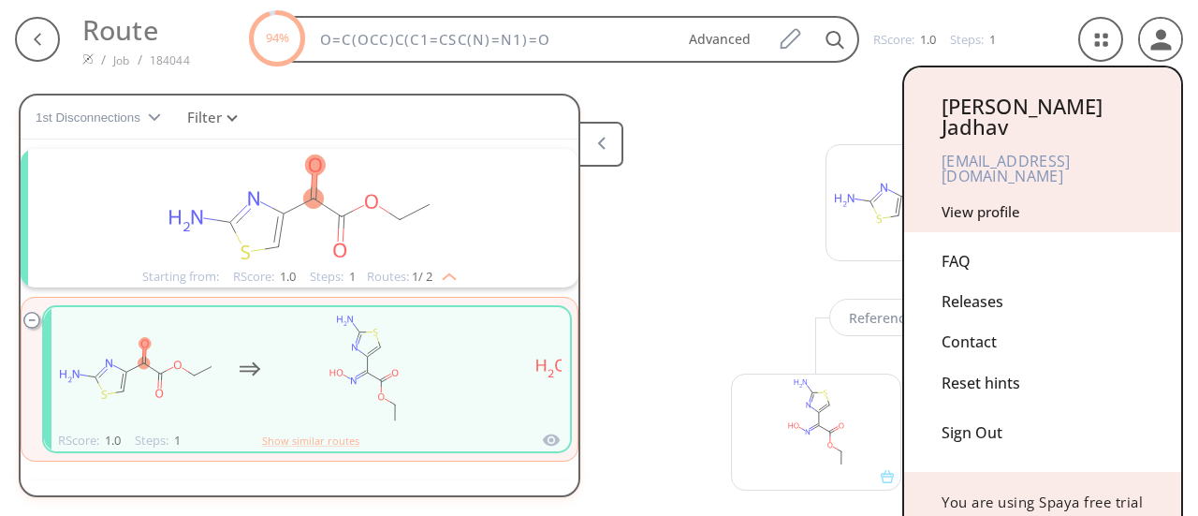
click at [983, 403] on div "Sign Out" at bounding box center [1043, 428] width 202 height 50
